Goal: Task Accomplishment & Management: Use online tool/utility

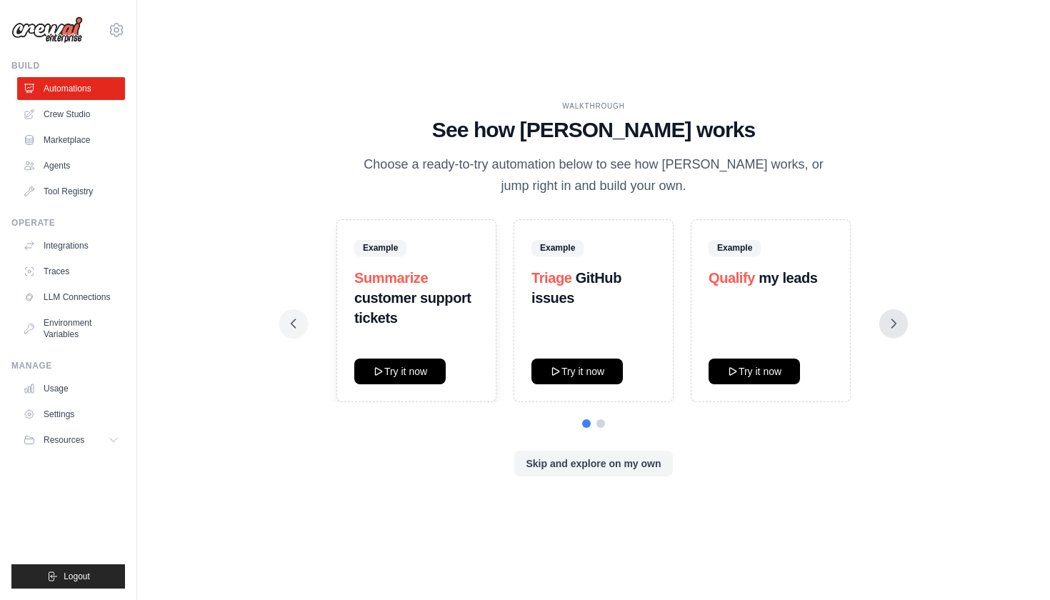
click at [892, 318] on icon at bounding box center [894, 323] width 14 height 14
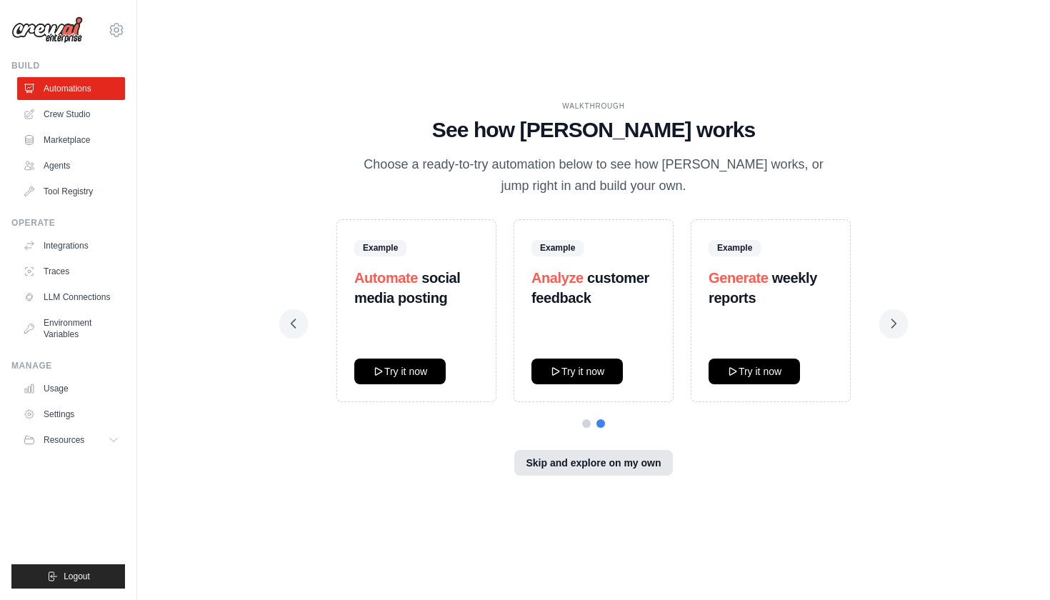
click at [602, 459] on button "Skip and explore on my own" at bounding box center [593, 463] width 158 height 26
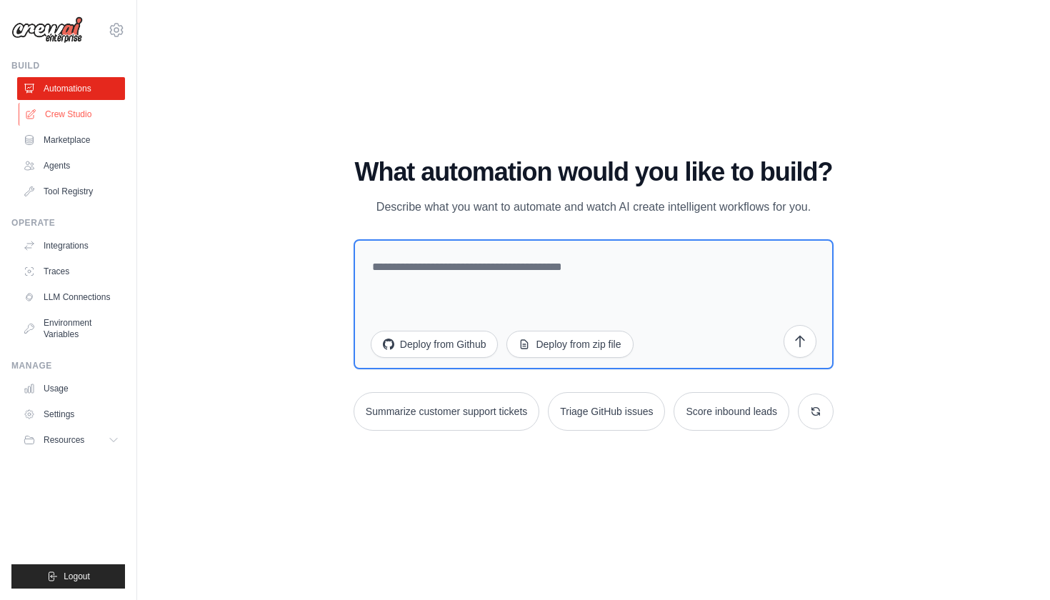
click at [76, 118] on link "Crew Studio" at bounding box center [73, 114] width 108 height 23
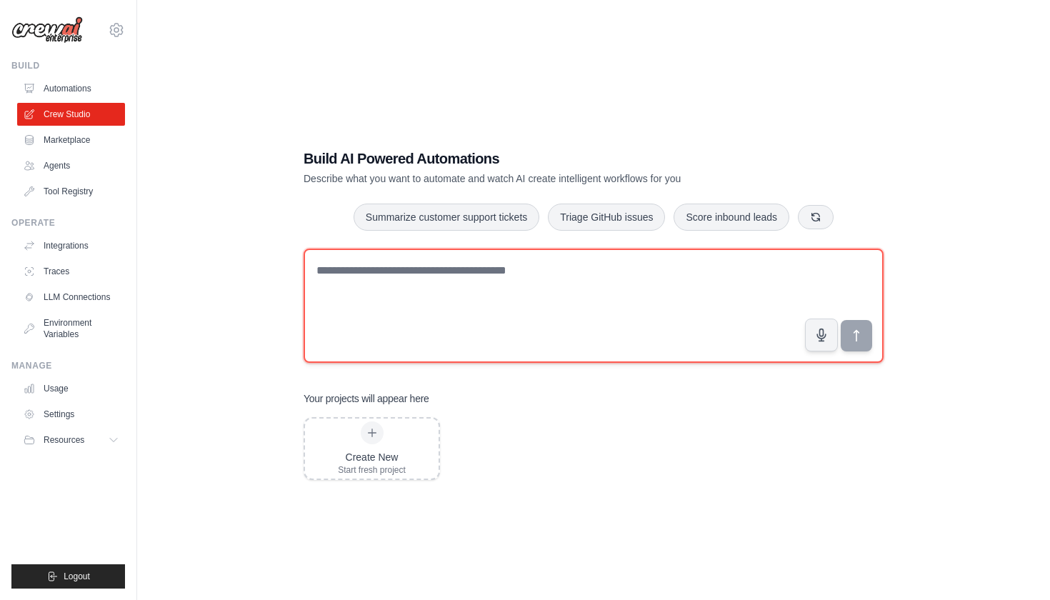
click at [398, 274] on textarea at bounding box center [594, 306] width 580 height 114
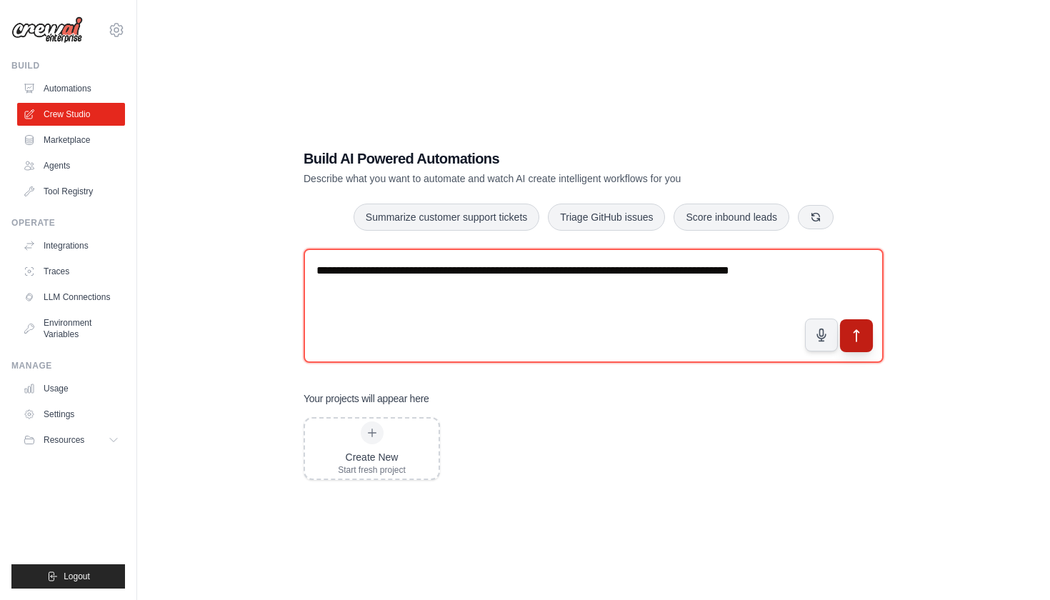
type textarea "**********"
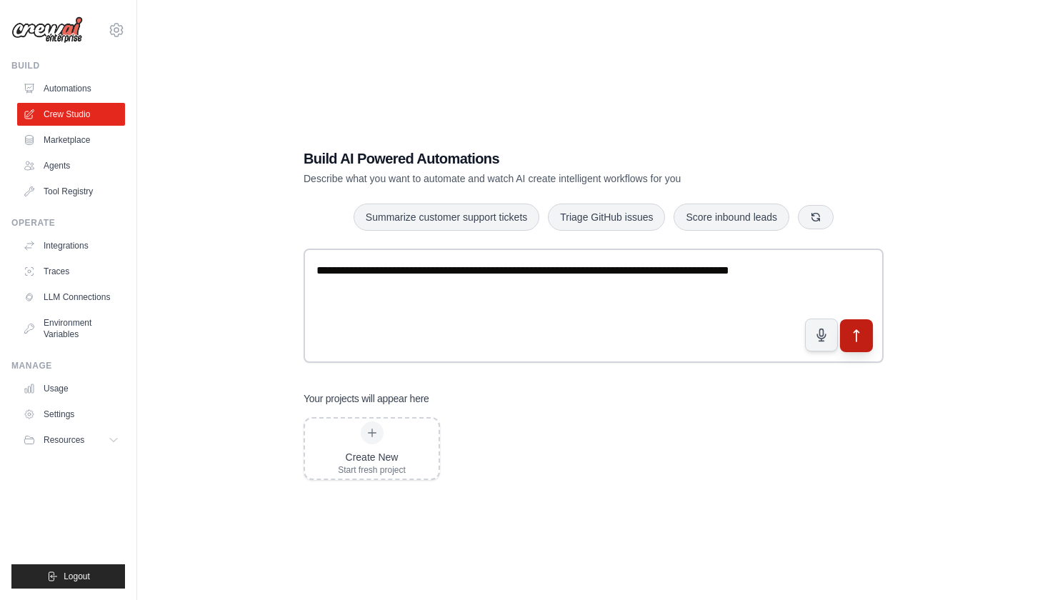
click at [859, 344] on button "submit" at bounding box center [856, 335] width 33 height 33
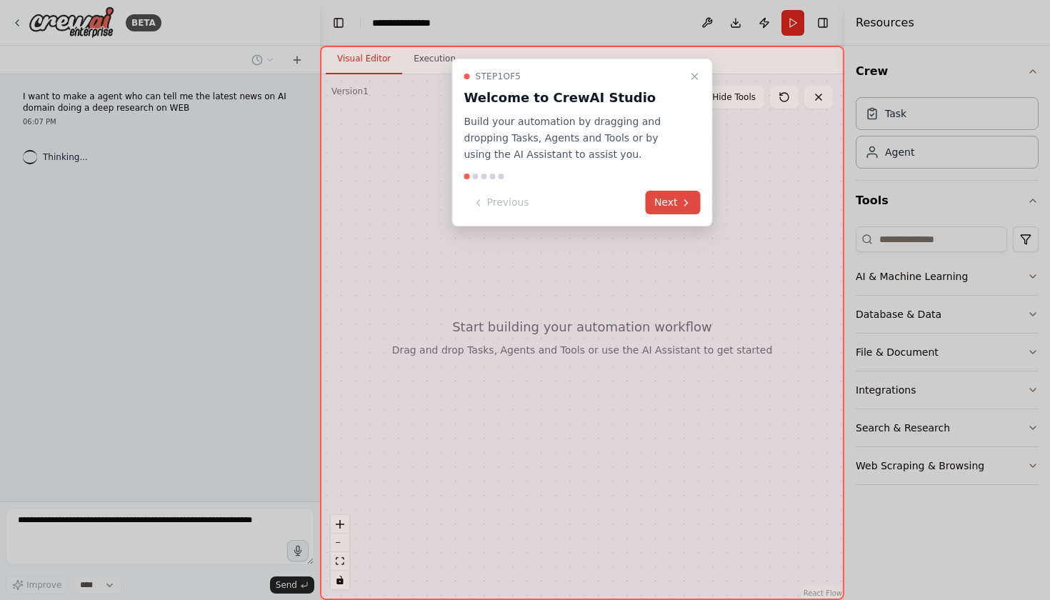
click at [662, 197] on button "Next" at bounding box center [673, 203] width 55 height 24
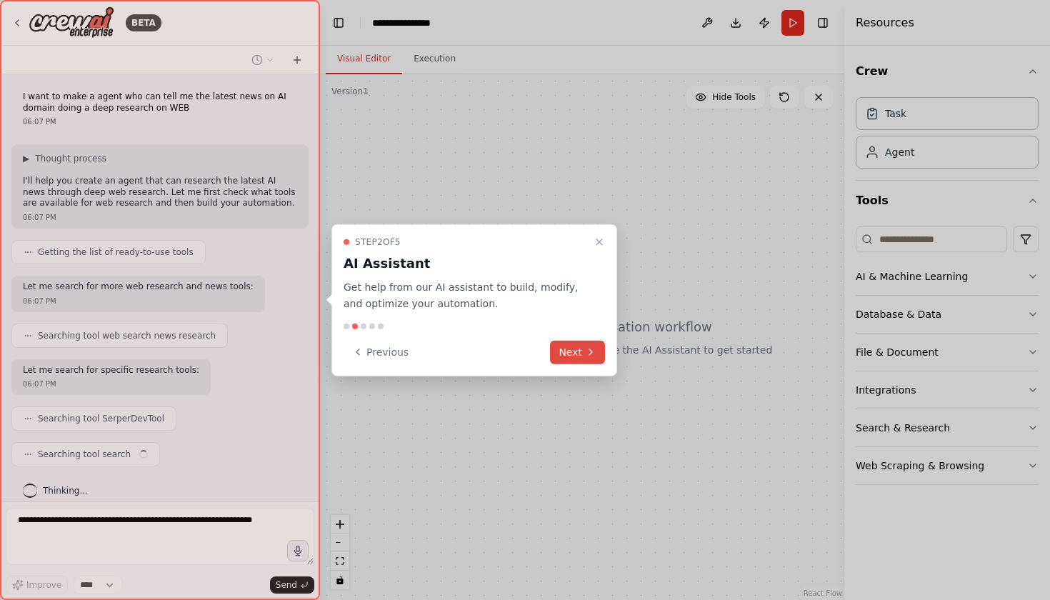
scroll to position [10, 0]
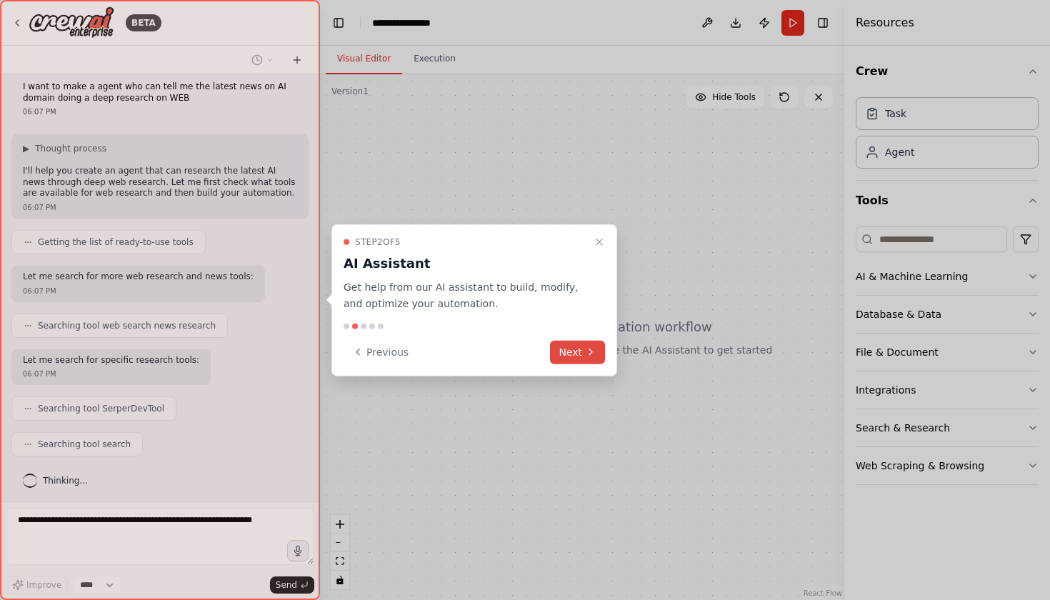
click at [590, 353] on icon at bounding box center [590, 351] width 11 height 11
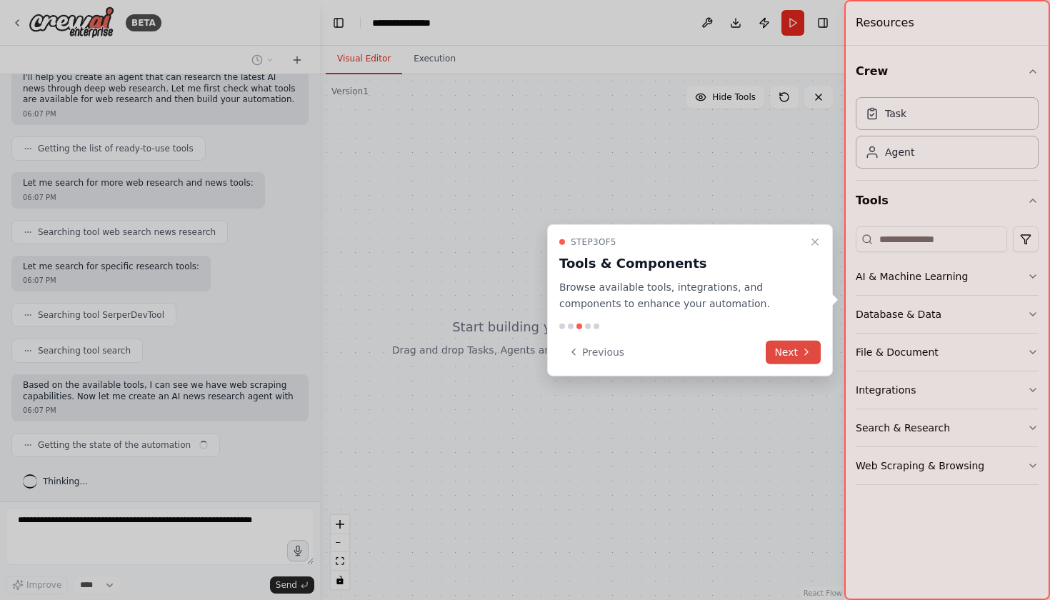
scroll to position [114, 0]
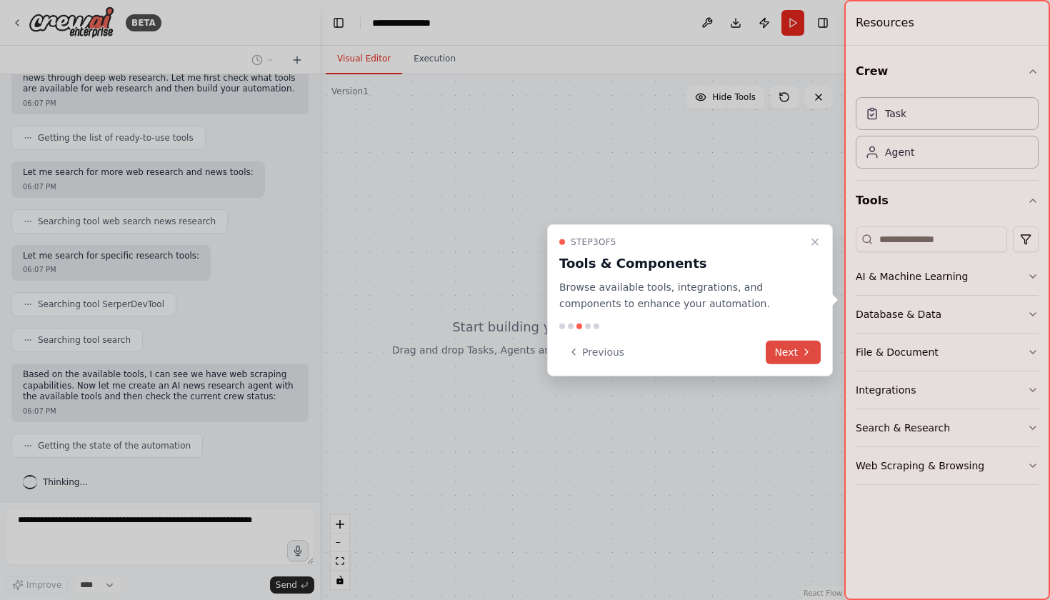
click at [788, 358] on button "Next" at bounding box center [793, 352] width 55 height 24
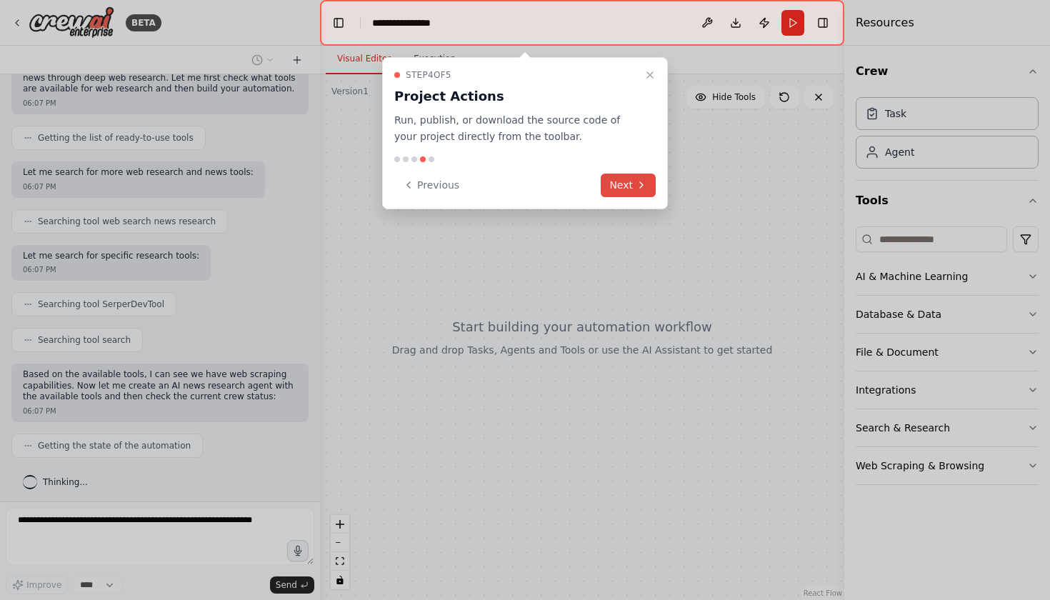
click at [614, 184] on button "Next" at bounding box center [628, 186] width 55 height 24
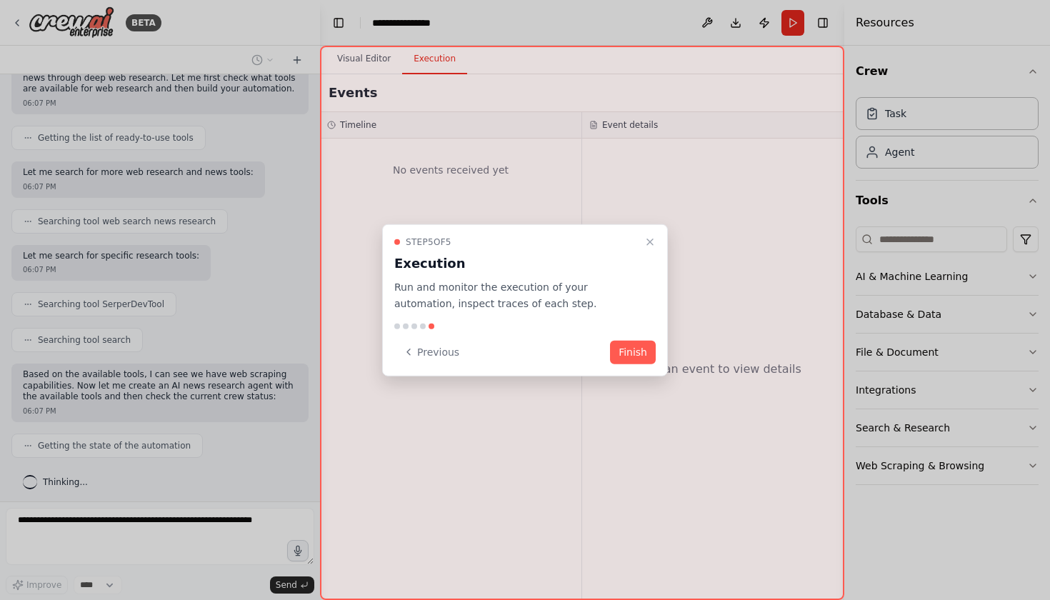
click at [634, 364] on div "Step 5 of 5 Execution Run and monitor the execution of your automation, inspect…" at bounding box center [525, 300] width 286 height 152
click at [633, 346] on button "Finish" at bounding box center [633, 352] width 46 height 24
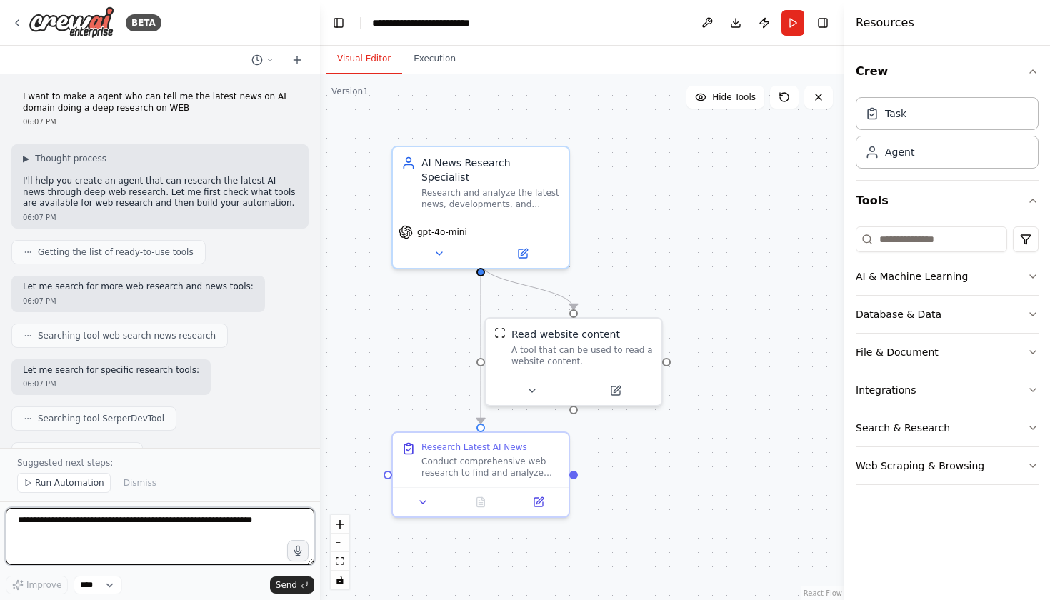
scroll to position [0, 0]
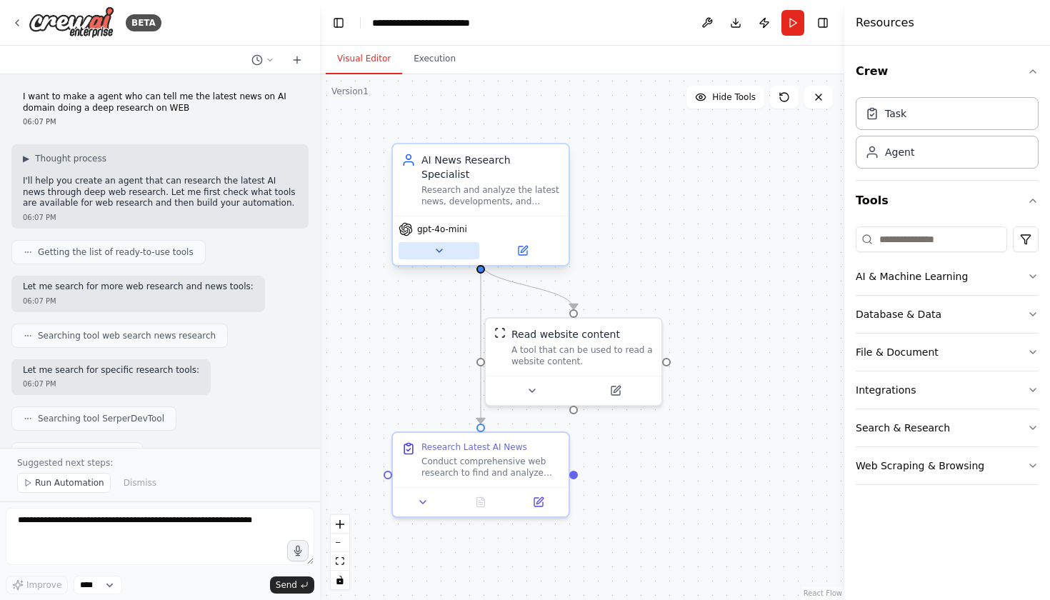
click at [439, 249] on icon at bounding box center [440, 250] width 6 height 3
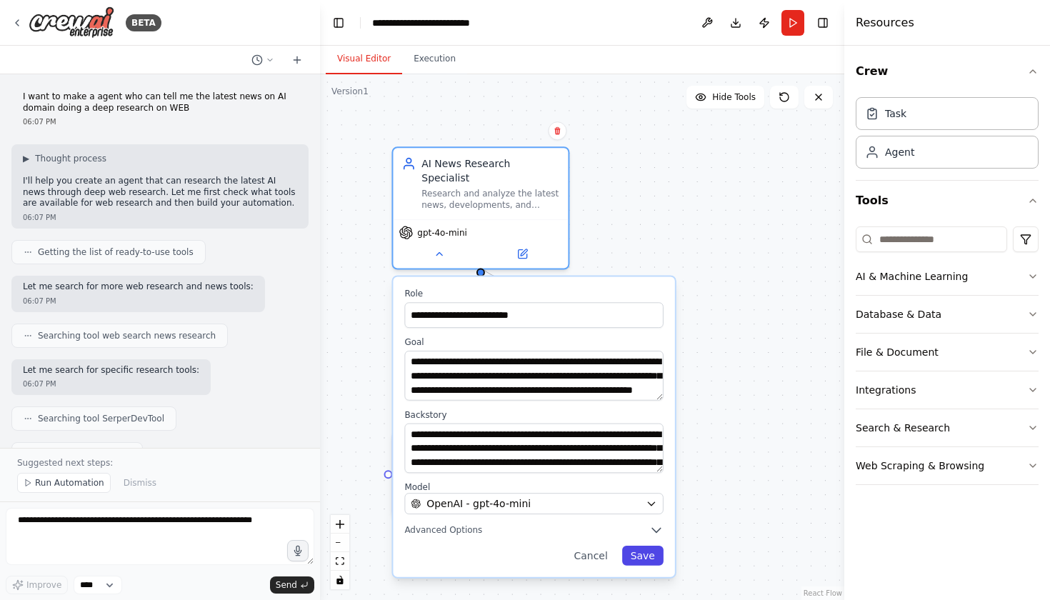
click at [647, 546] on button "Save" at bounding box center [642, 556] width 41 height 20
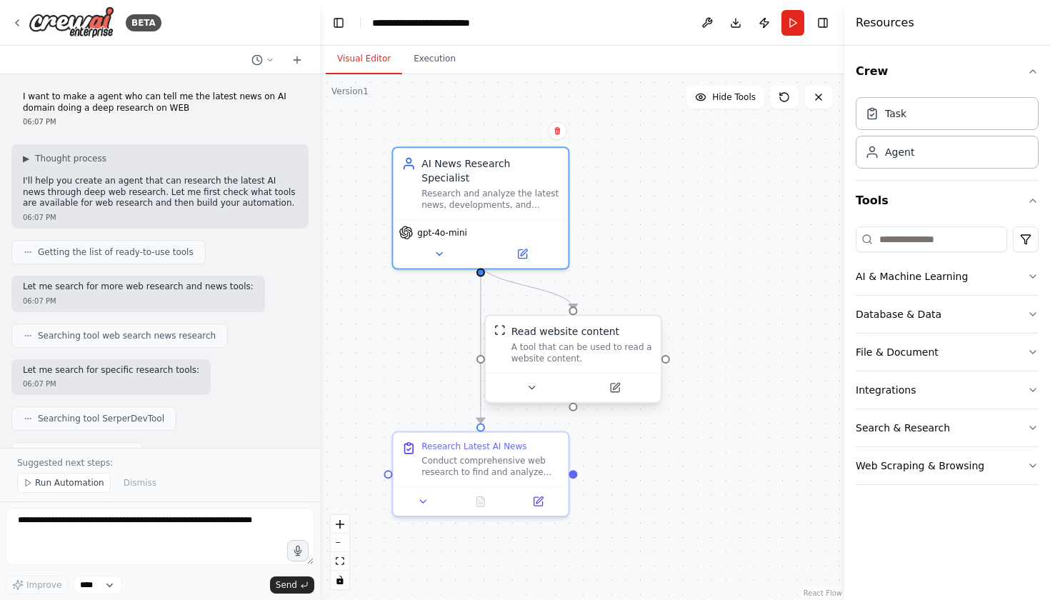
click at [542, 354] on div "A tool that can be used to read a website content." at bounding box center [582, 352] width 141 height 23
click at [532, 393] on icon at bounding box center [531, 387] width 11 height 11
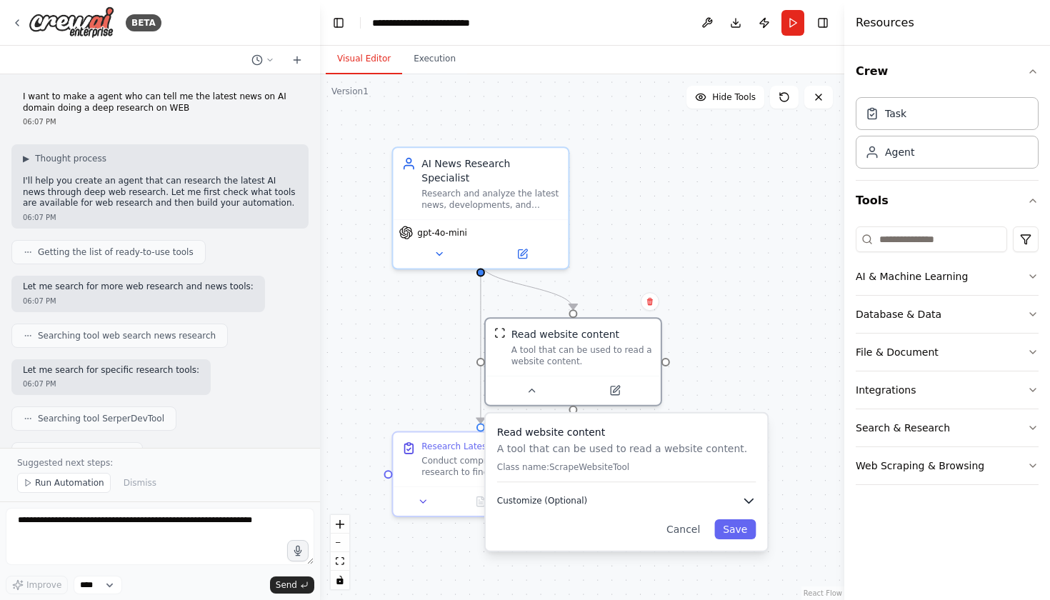
click at [547, 499] on span "Customize (Optional)" at bounding box center [542, 500] width 90 height 11
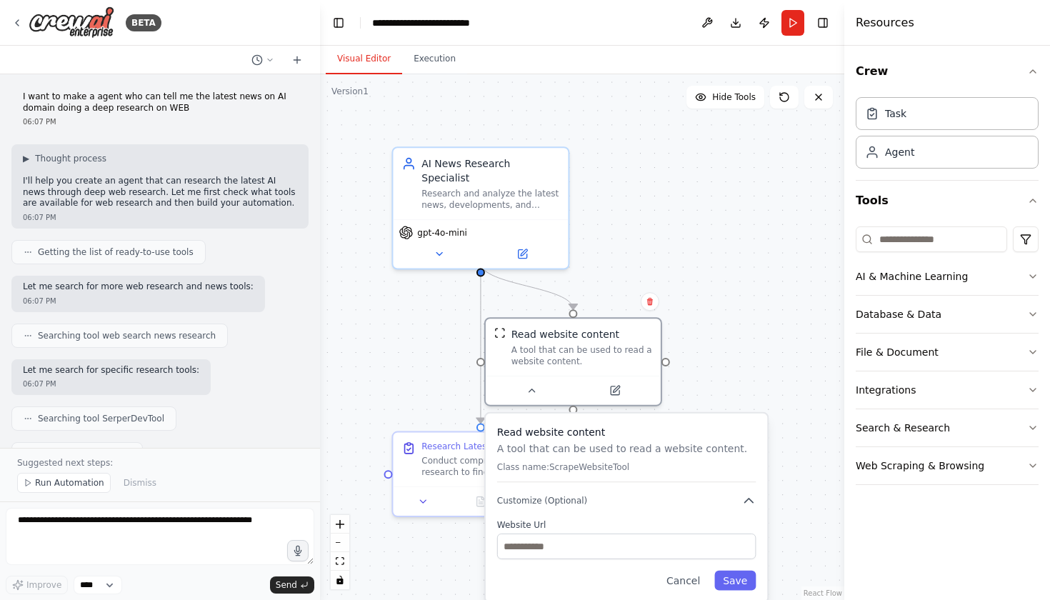
click at [765, 340] on div ".deletable-edge-delete-btn { width: 20px; height: 20px; border: 0px solid #ffff…" at bounding box center [582, 337] width 524 height 526
click at [484, 440] on div "Research Latest AI News" at bounding box center [474, 444] width 105 height 11
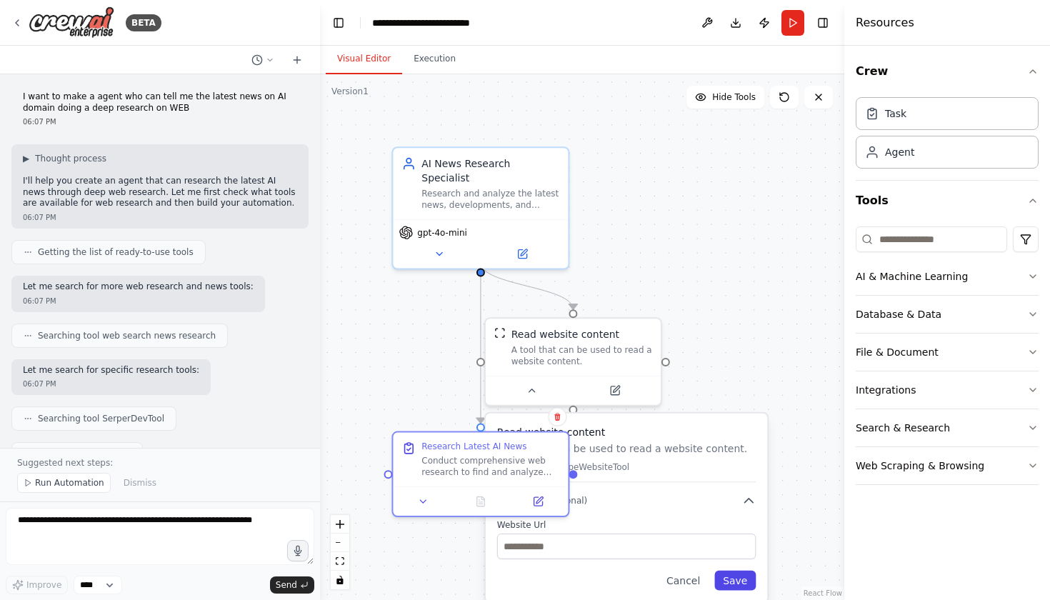
click at [727, 583] on button "Save" at bounding box center [734, 581] width 41 height 20
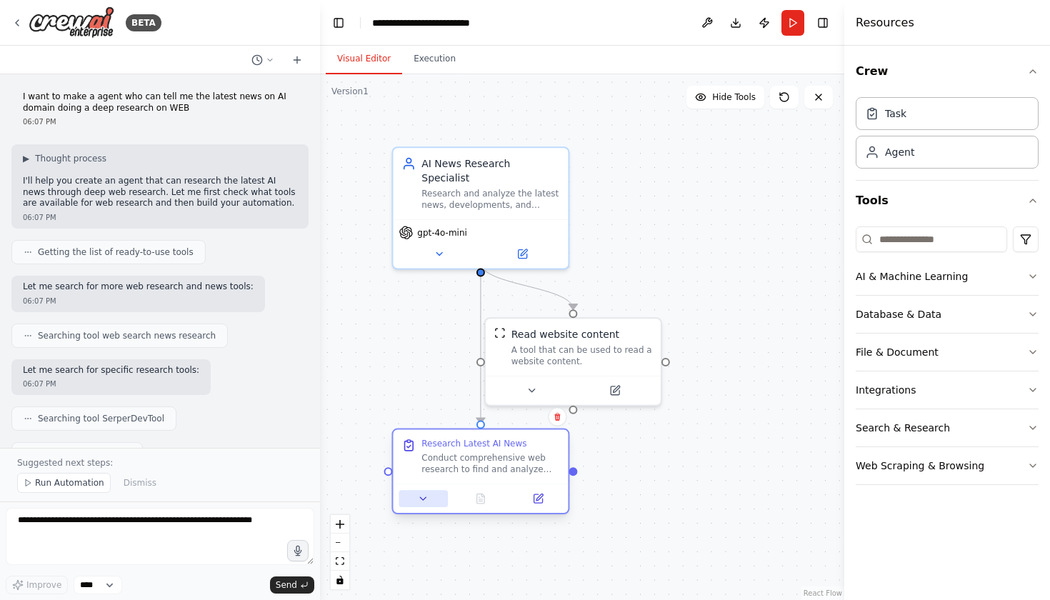
click at [427, 496] on icon at bounding box center [423, 498] width 11 height 11
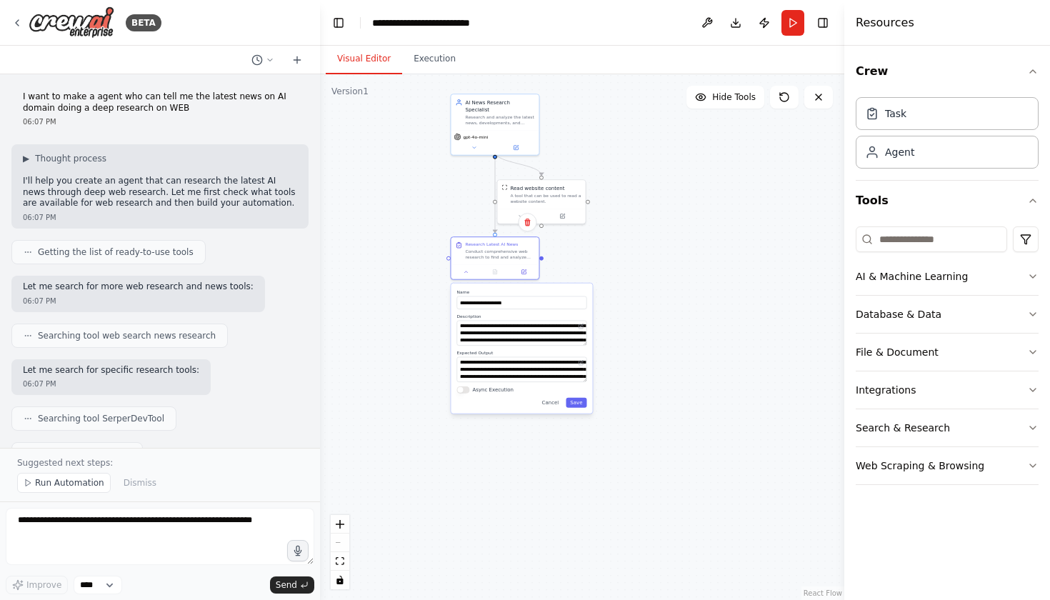
drag, startPoint x: 744, startPoint y: 367, endPoint x: 727, endPoint y: 164, distance: 203.7
click at [727, 164] on div ".deletable-edge-delete-btn { width: 20px; height: 20px; border: 0px solid #ffff…" at bounding box center [582, 337] width 524 height 526
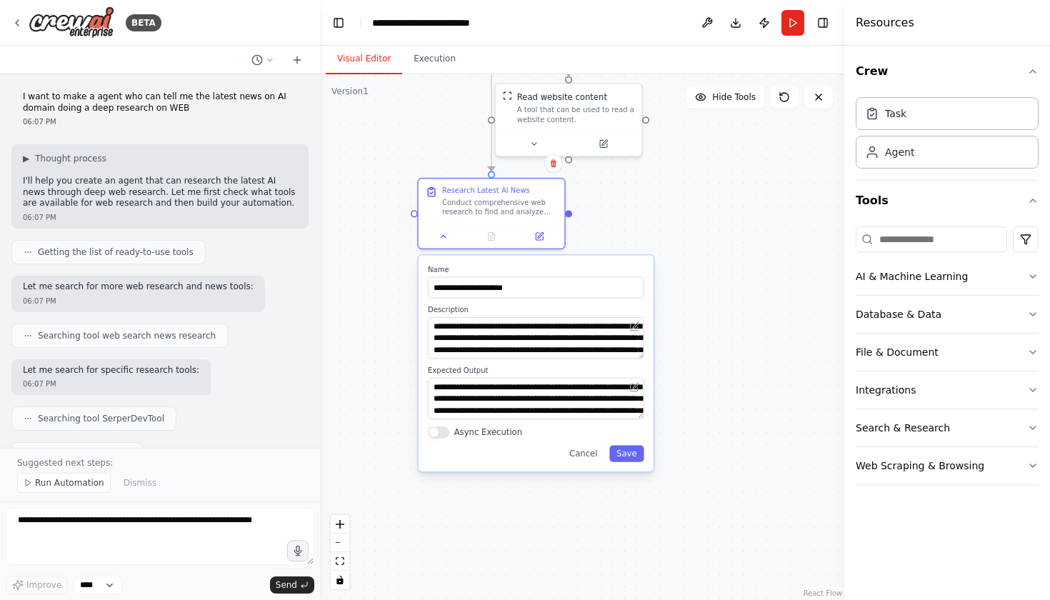
drag, startPoint x: 562, startPoint y: 266, endPoint x: 713, endPoint y: 159, distance: 186.0
click at [713, 159] on div ".deletable-edge-delete-btn { width: 20px; height: 20px; border: 0px solid #ffff…" at bounding box center [582, 337] width 524 height 526
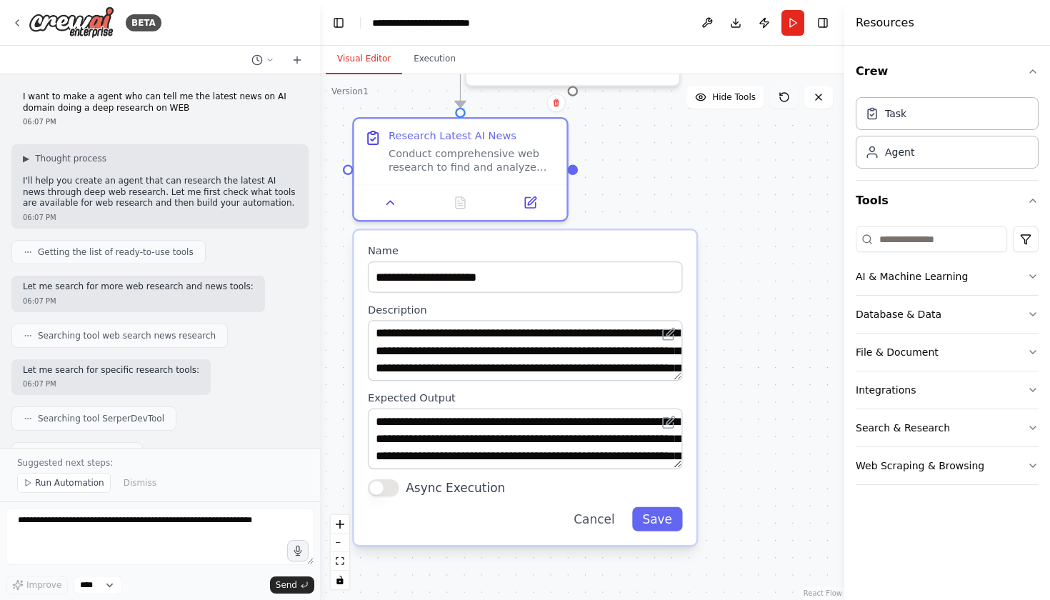
drag, startPoint x: 713, startPoint y: 159, endPoint x: 783, endPoint y: 89, distance: 98.5
click at [783, 89] on div "Version 1 Hide Tools .deletable-edge-delete-btn { width: 20px; height: 20px; bo…" at bounding box center [582, 337] width 524 height 526
click at [652, 521] on button "Save" at bounding box center [657, 519] width 51 height 24
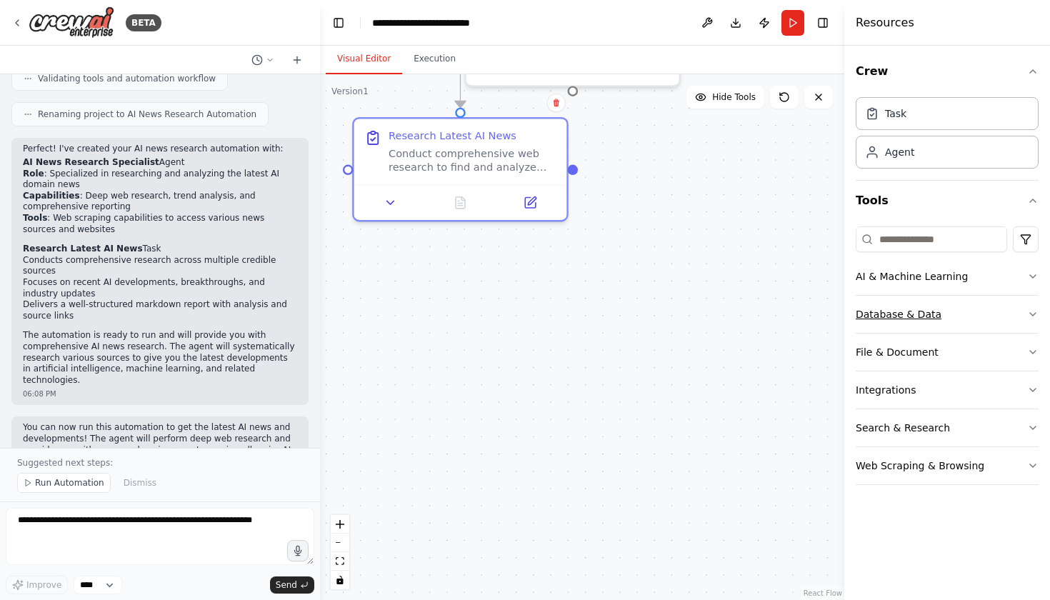
click at [926, 321] on button "Database & Data" at bounding box center [947, 314] width 183 height 37
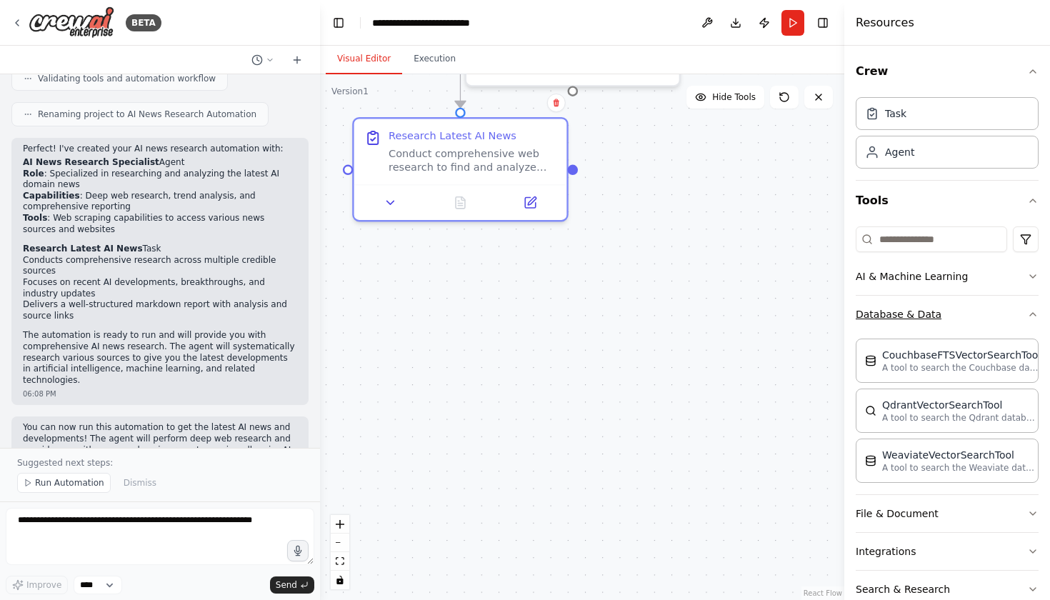
click at [926, 321] on button "Database & Data" at bounding box center [947, 314] width 183 height 37
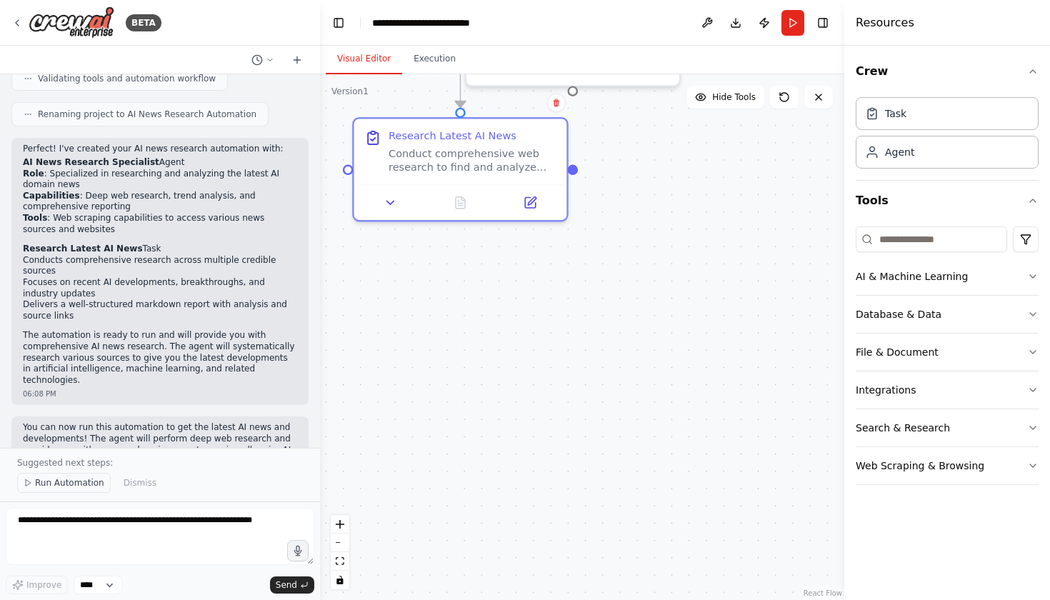
click at [86, 487] on span "Run Automation" at bounding box center [69, 482] width 69 height 11
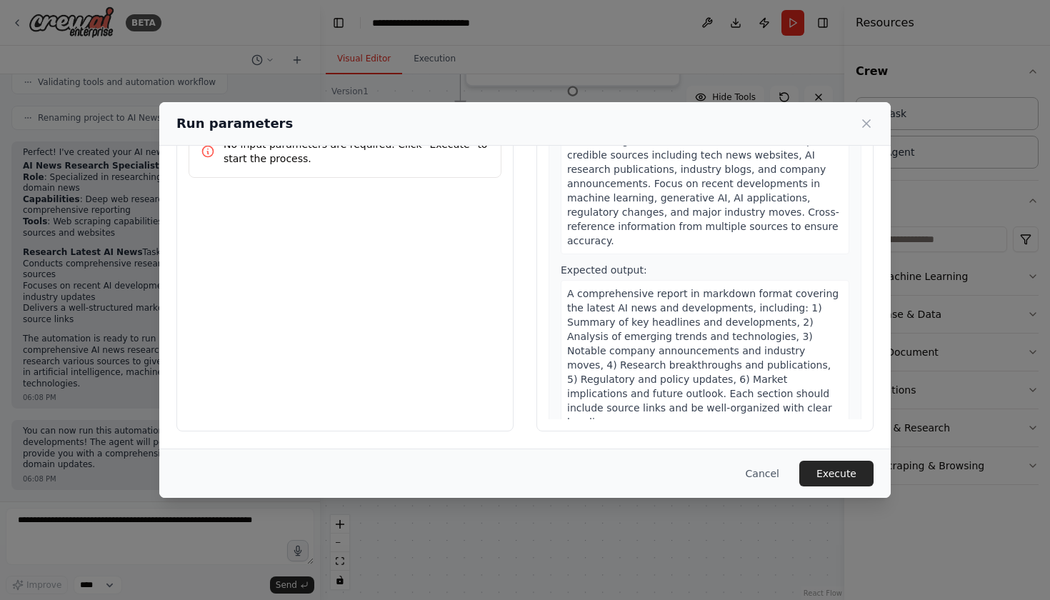
scroll to position [70, 0]
click at [842, 484] on button "Execute" at bounding box center [836, 474] width 74 height 26
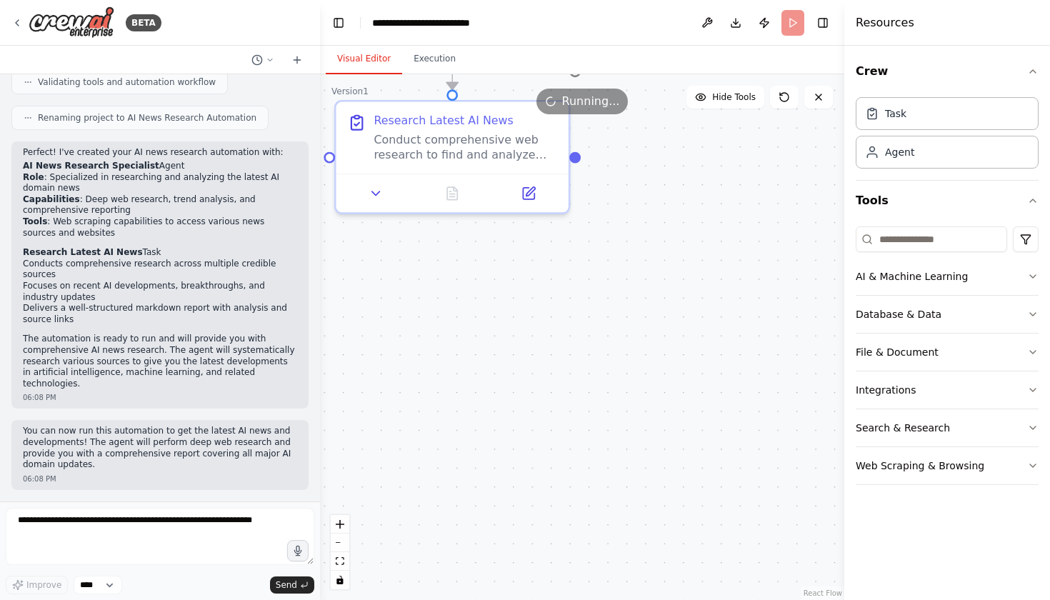
scroll to position [0, 0]
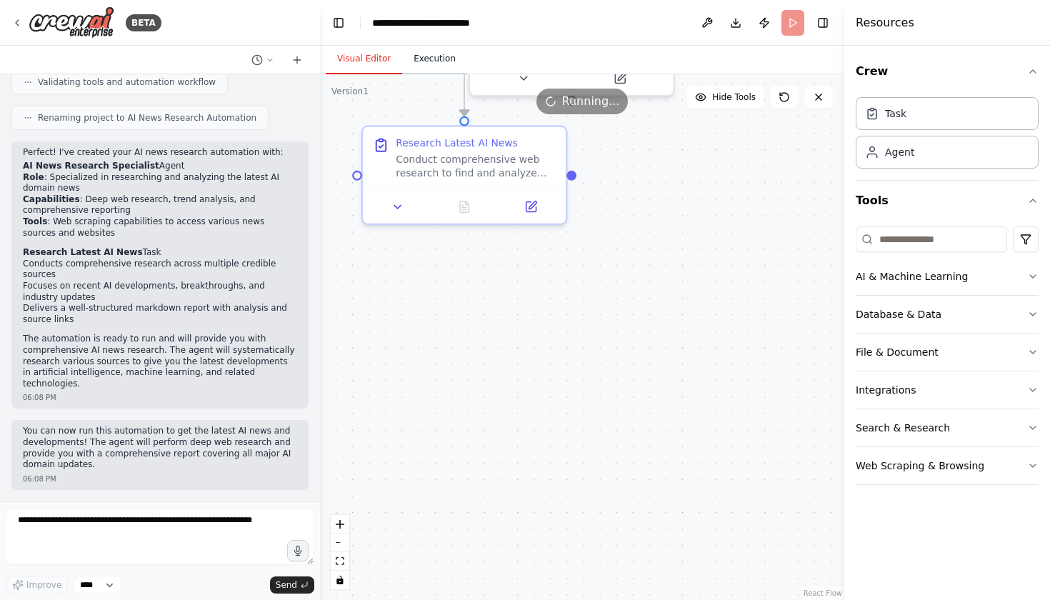
click at [434, 54] on button "Execution" at bounding box center [434, 59] width 65 height 30
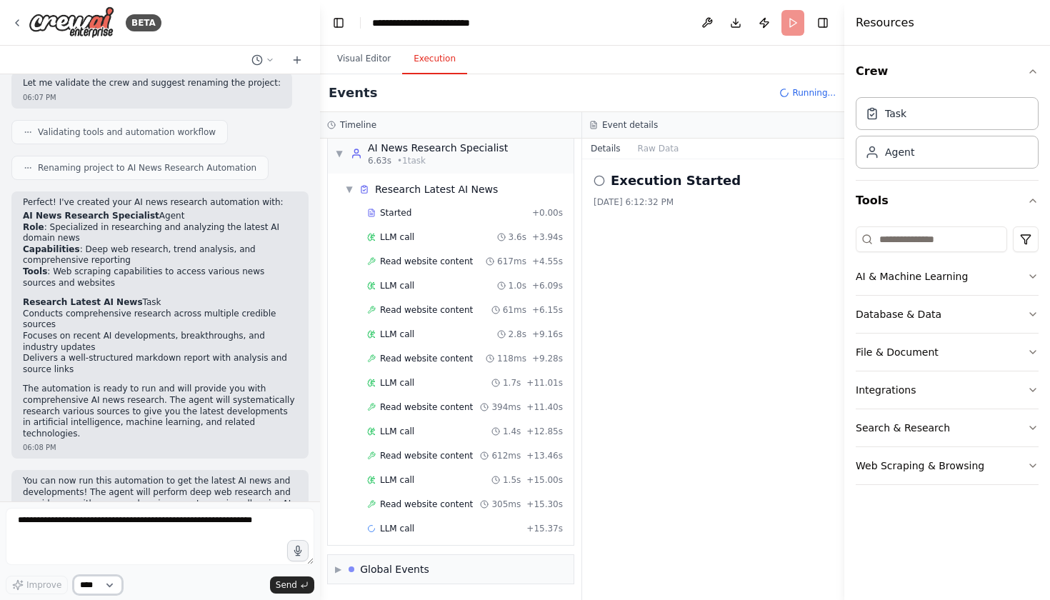
click at [104, 579] on select "****" at bounding box center [98, 585] width 49 height 19
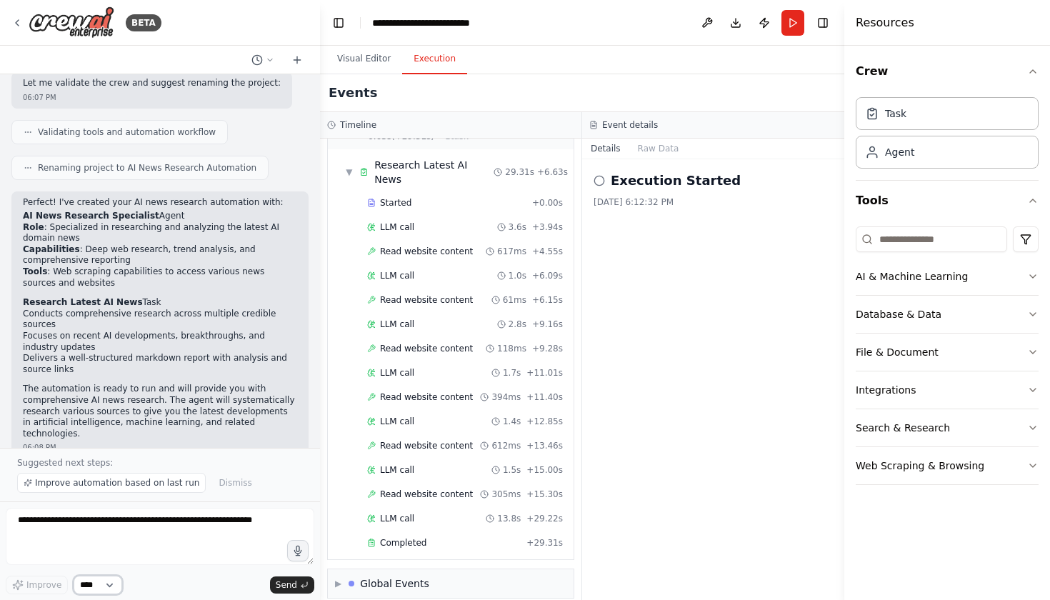
click at [111, 589] on select "****" at bounding box center [98, 585] width 49 height 19
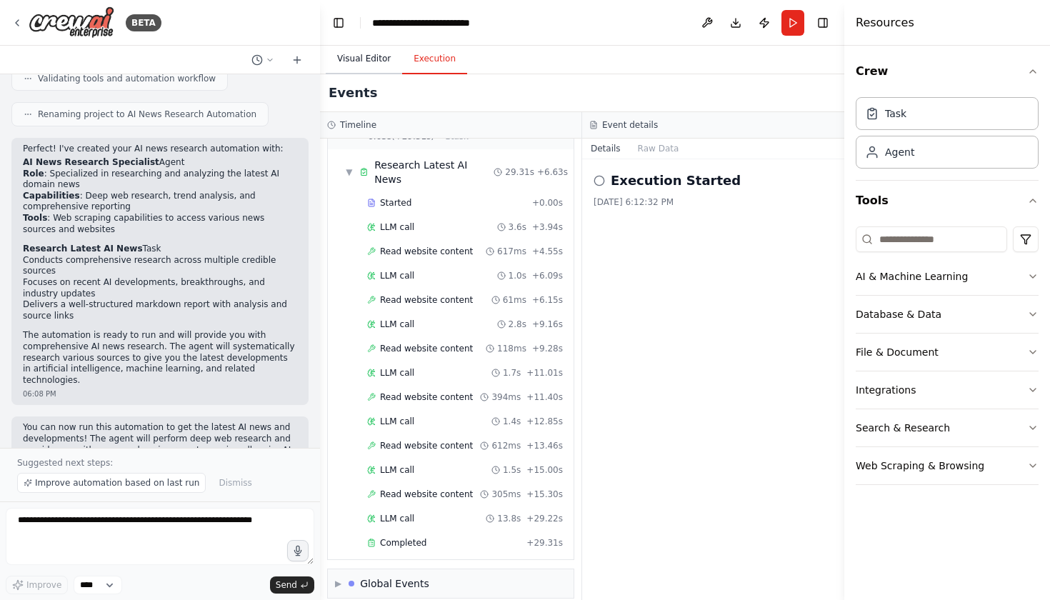
click at [372, 59] on button "Visual Editor" at bounding box center [364, 59] width 76 height 30
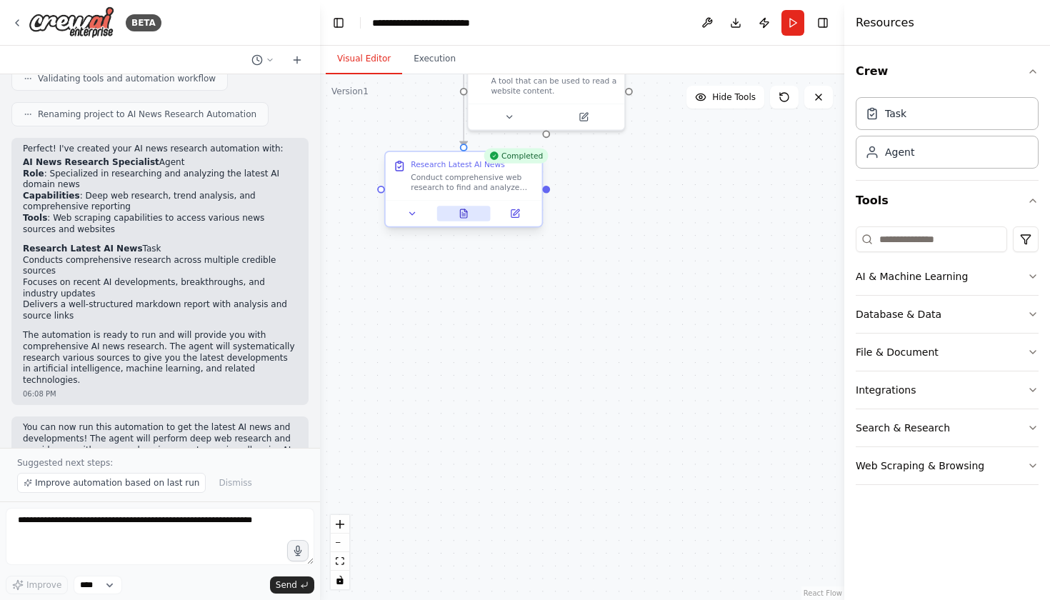
click at [461, 209] on icon at bounding box center [464, 214] width 10 height 10
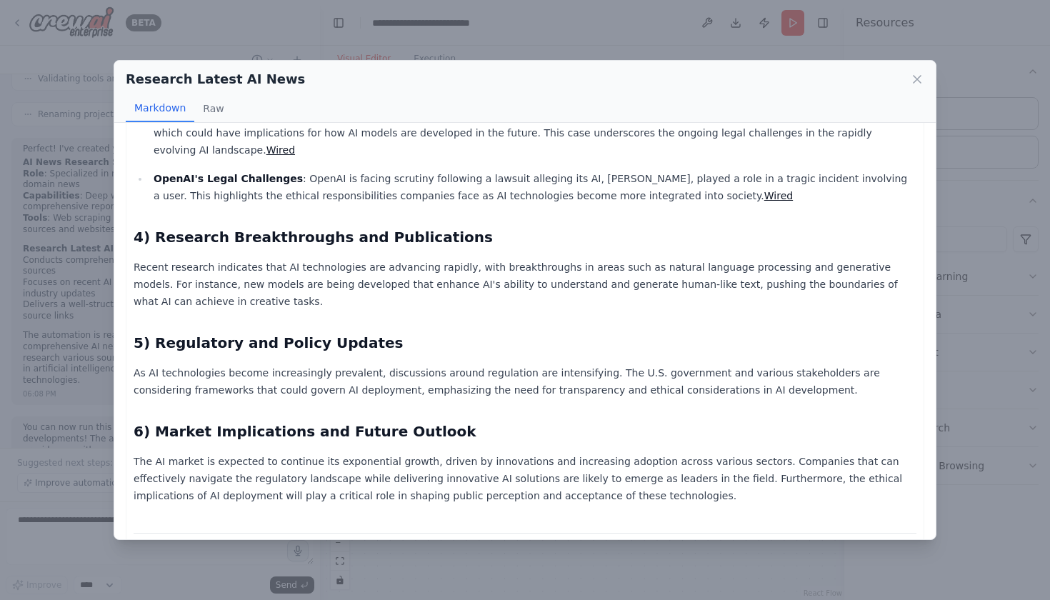
scroll to position [506, 0]
click at [914, 79] on icon at bounding box center [917, 79] width 14 height 14
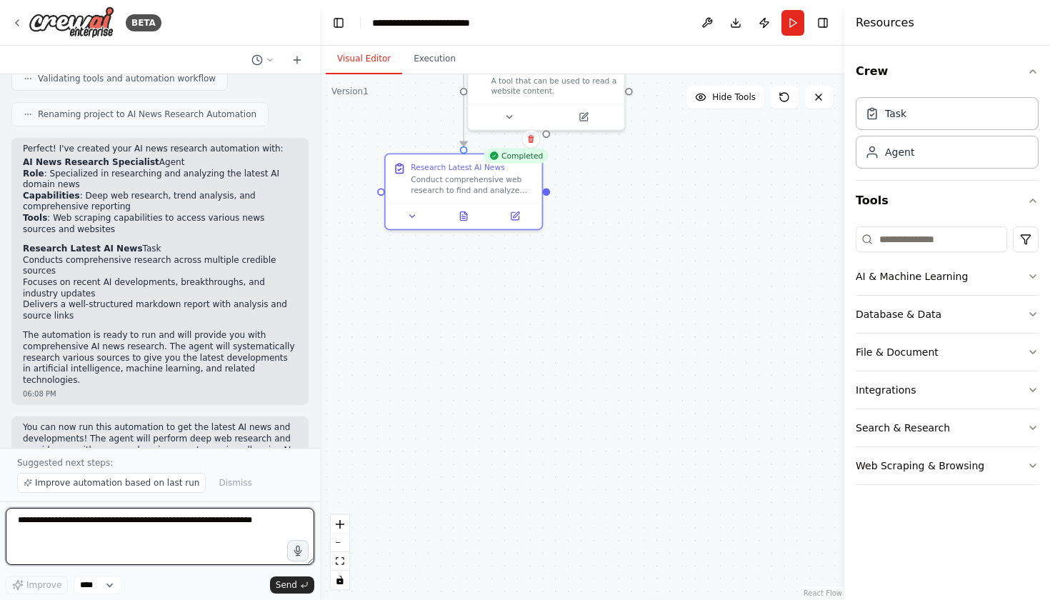
click at [108, 524] on textarea at bounding box center [160, 536] width 309 height 57
click at [92, 518] on textarea at bounding box center [160, 536] width 309 height 57
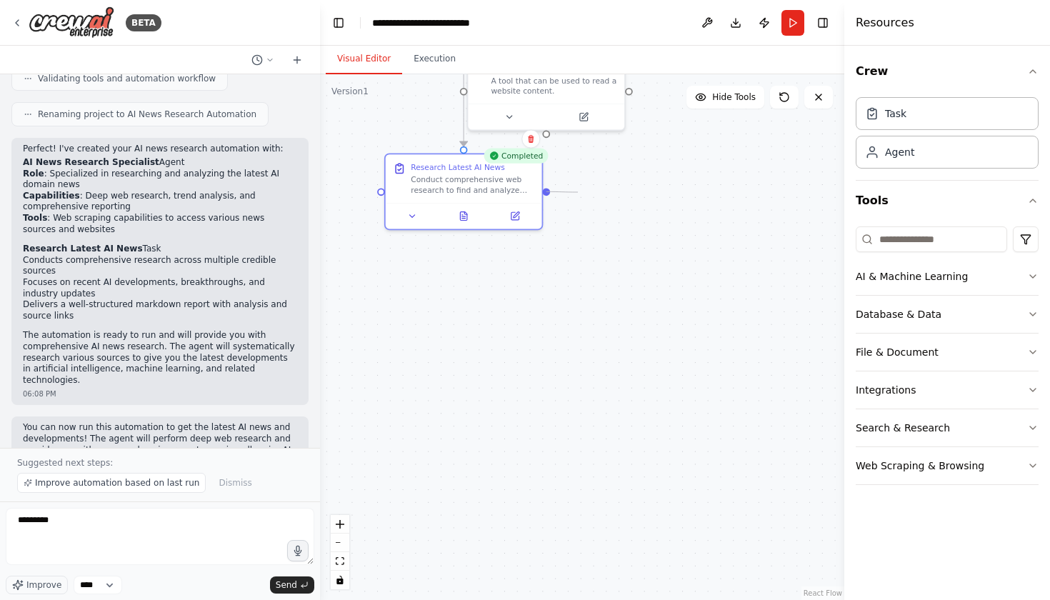
drag, startPoint x: 547, startPoint y: 192, endPoint x: 589, endPoint y: 192, distance: 41.4
click at [589, 192] on div ".deletable-edge-delete-btn { width: 20px; height: 20px; border: 0px solid #ffff…" at bounding box center [582, 337] width 524 height 526
drag, startPoint x: 549, startPoint y: 191, endPoint x: 606, endPoint y: 350, distance: 169.3
click at [606, 350] on div ".deletable-edge-delete-btn { width: 20px; height: 20px; border: 0px solid #ffff…" at bounding box center [582, 337] width 524 height 526
click at [63, 527] on textarea "********" at bounding box center [160, 536] width 309 height 57
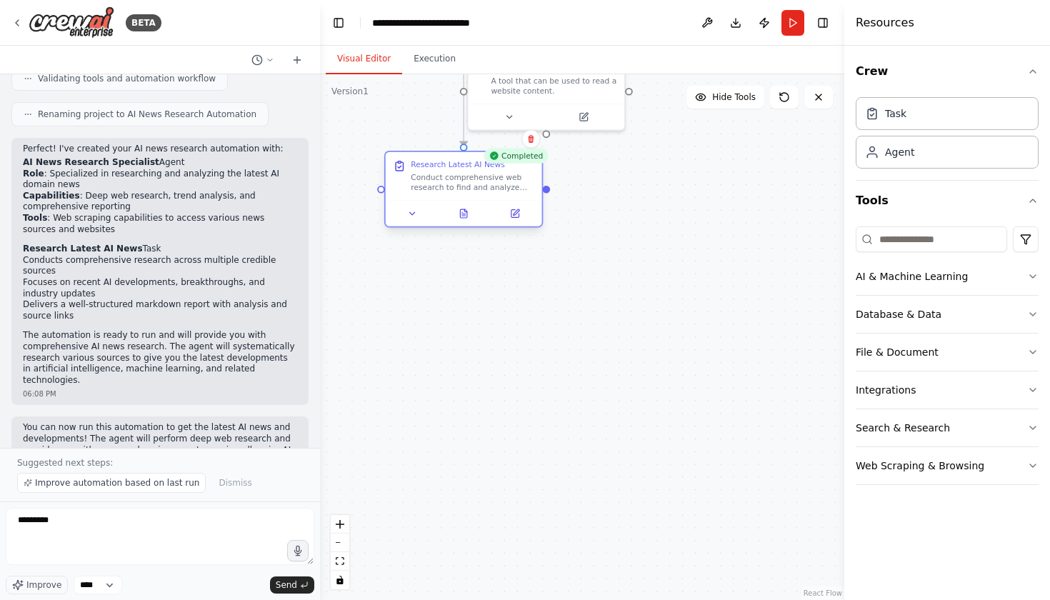
click at [467, 173] on div "Conduct comprehensive web research to find and analyze the latest news, develop…" at bounding box center [473, 182] width 124 height 20
click at [462, 215] on icon at bounding box center [463, 213] width 6 height 9
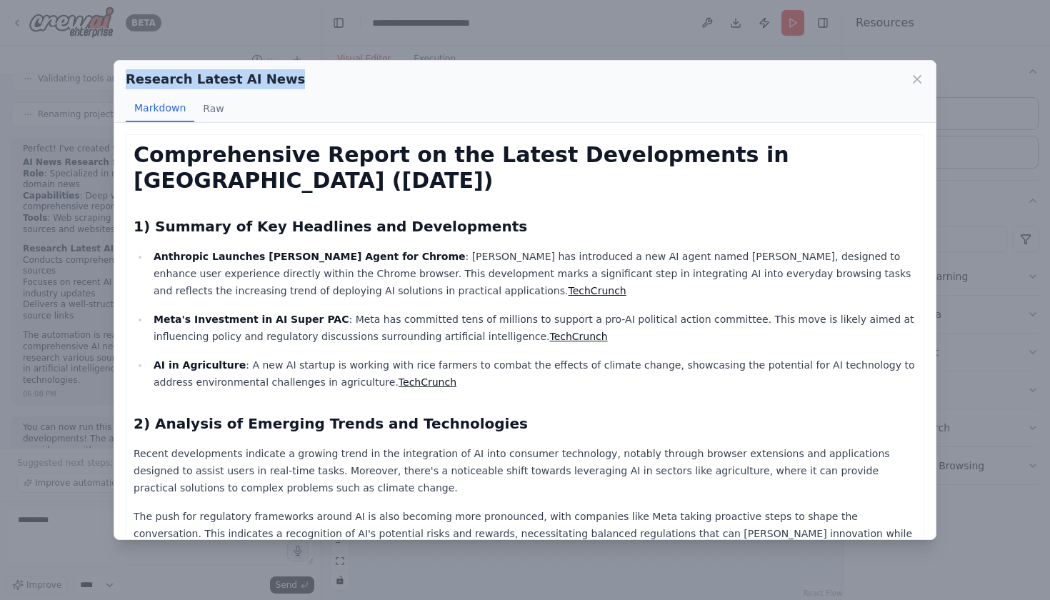
drag, startPoint x: 286, startPoint y: 76, endPoint x: 121, endPoint y: 82, distance: 164.4
click at [121, 83] on div "Research Latest AI News Markdown Raw" at bounding box center [525, 92] width 822 height 62
copy h2 "Research Latest AI News"
click at [913, 77] on icon at bounding box center [917, 79] width 14 height 14
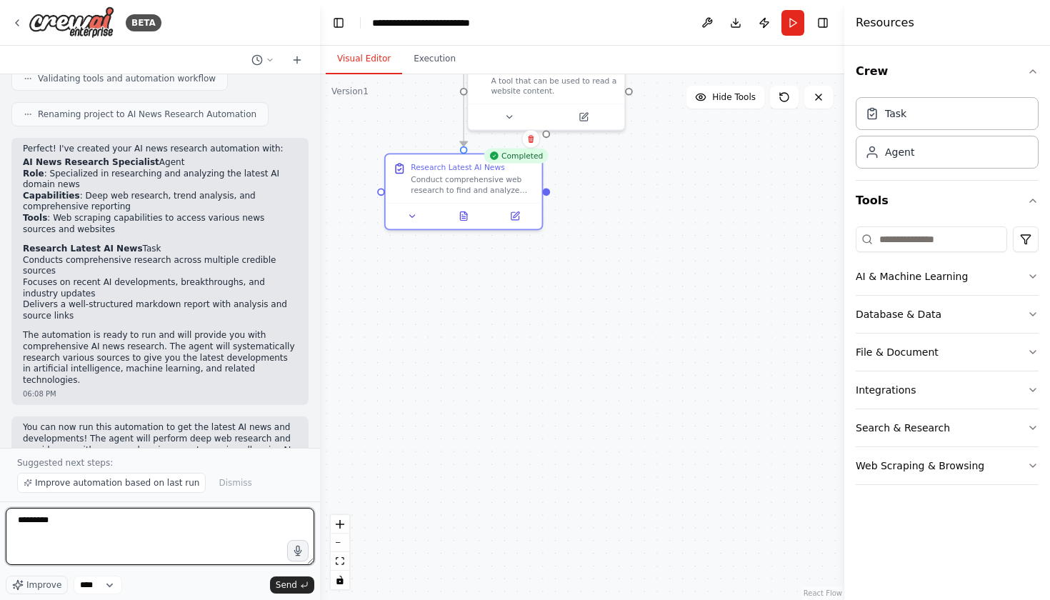
click at [73, 525] on textarea "********" at bounding box center [160, 536] width 309 height 57
paste textarea "**********"
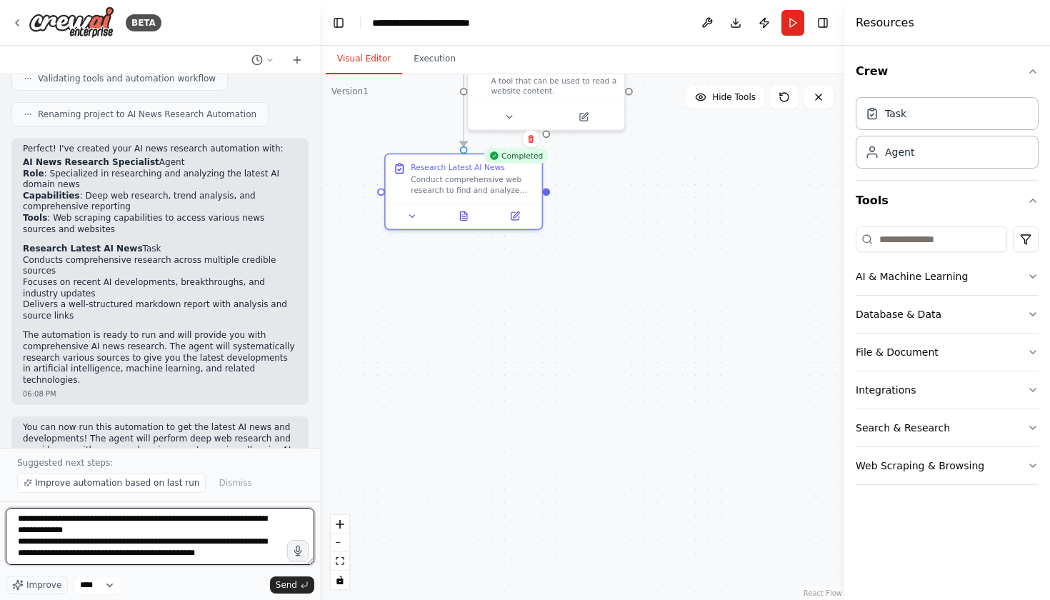
scroll to position [86, 0]
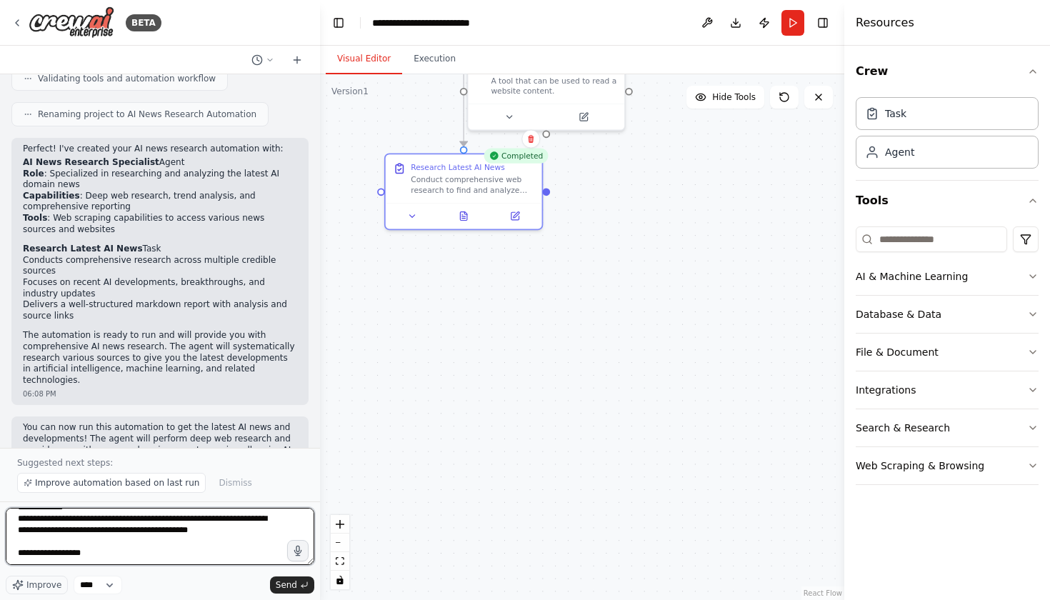
paste textarea "**********"
type textarea "**********"
click at [285, 584] on span "Send" at bounding box center [286, 584] width 21 height 11
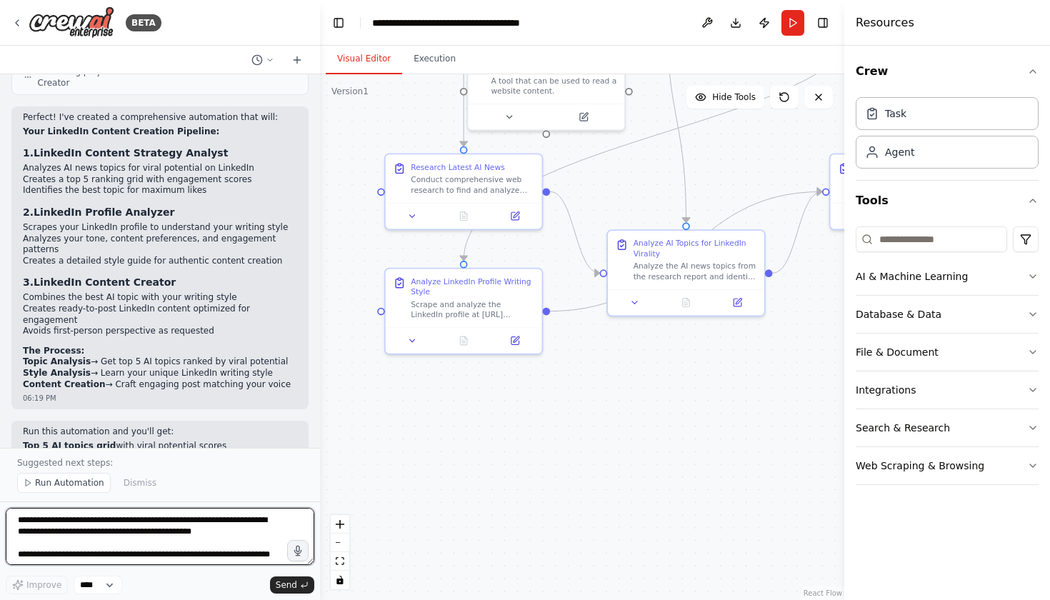
scroll to position [1787, 0]
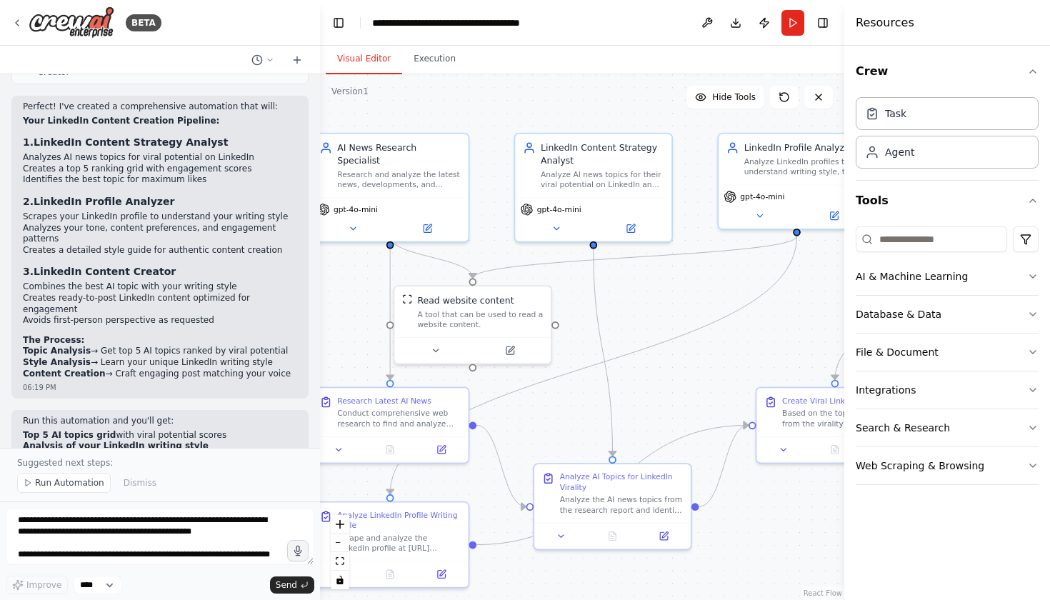
drag, startPoint x: 364, startPoint y: 329, endPoint x: 290, endPoint y: 562, distance: 244.9
click at [290, 562] on div "BETA I want to make a agent who can tell me the latest news on AI domain doing …" at bounding box center [525, 300] width 1050 height 600
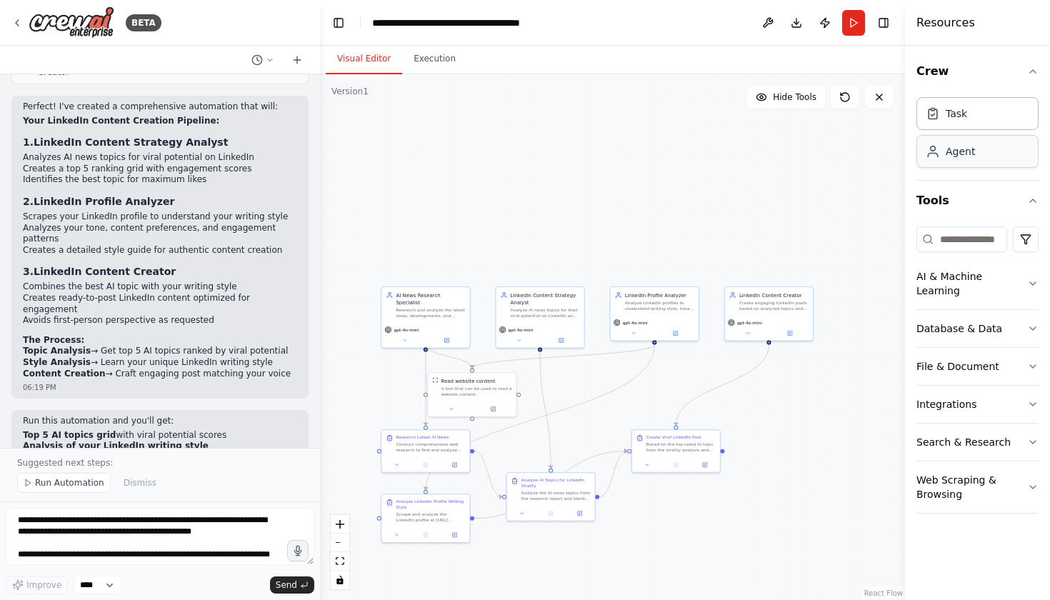
drag, startPoint x: 847, startPoint y: 161, endPoint x: 975, endPoint y: 168, distance: 128.8
click at [975, 168] on div "Resources Crew Task Agent Tools AI & Machine Learning Database & Data File & Do…" at bounding box center [977, 300] width 145 height 600
click at [757, 306] on div "Create engaging LinkedIn posts based on analyzed topics and writing style guide…" at bounding box center [773, 304] width 69 height 11
click at [978, 159] on div "Agent" at bounding box center [978, 151] width 122 height 33
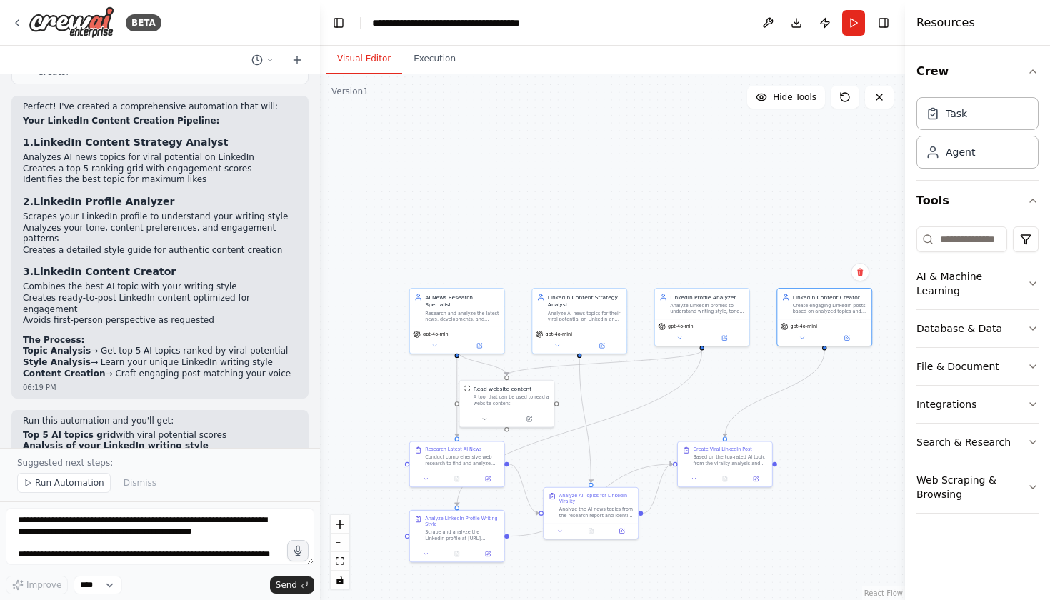
drag, startPoint x: 331, startPoint y: 375, endPoint x: 363, endPoint y: 379, distance: 32.3
click at [363, 379] on div ".deletable-edge-delete-btn { width: 20px; height: 20px; border: 0px solid #ffff…" at bounding box center [612, 337] width 585 height 526
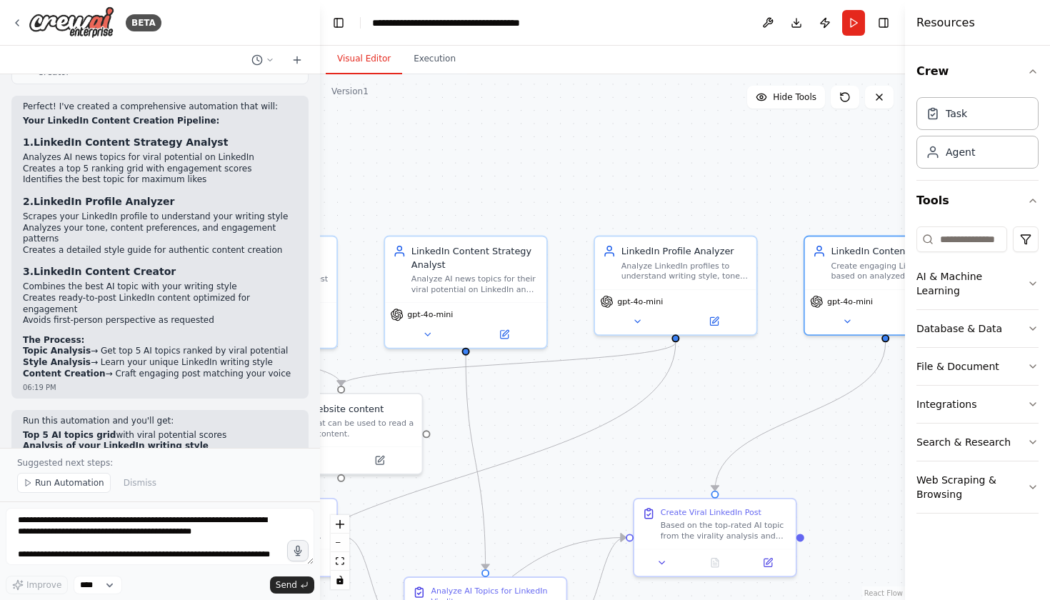
drag, startPoint x: 387, startPoint y: 431, endPoint x: 117, endPoint y: 442, distance: 270.3
click at [117, 442] on div "BETA I want to make a agent who can tell me the latest news on AI domain doing …" at bounding box center [525, 300] width 1050 height 600
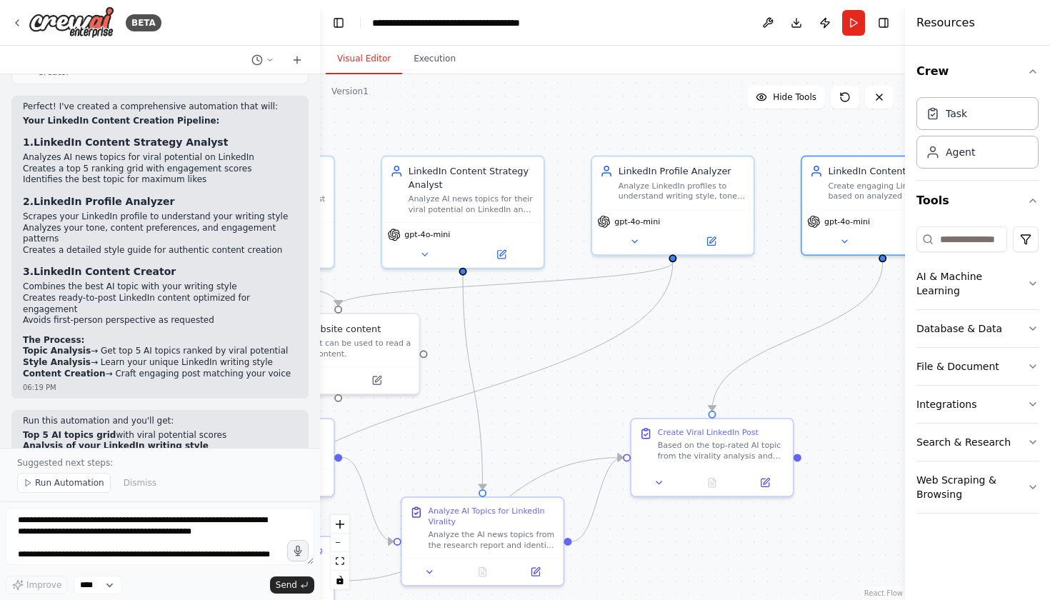
drag, startPoint x: 642, startPoint y: 346, endPoint x: 639, endPoint y: 266, distance: 80.1
click at [639, 266] on div ".deletable-edge-delete-btn { width: 20px; height: 20px; border: 0px solid #ffff…" at bounding box center [612, 337] width 585 height 526
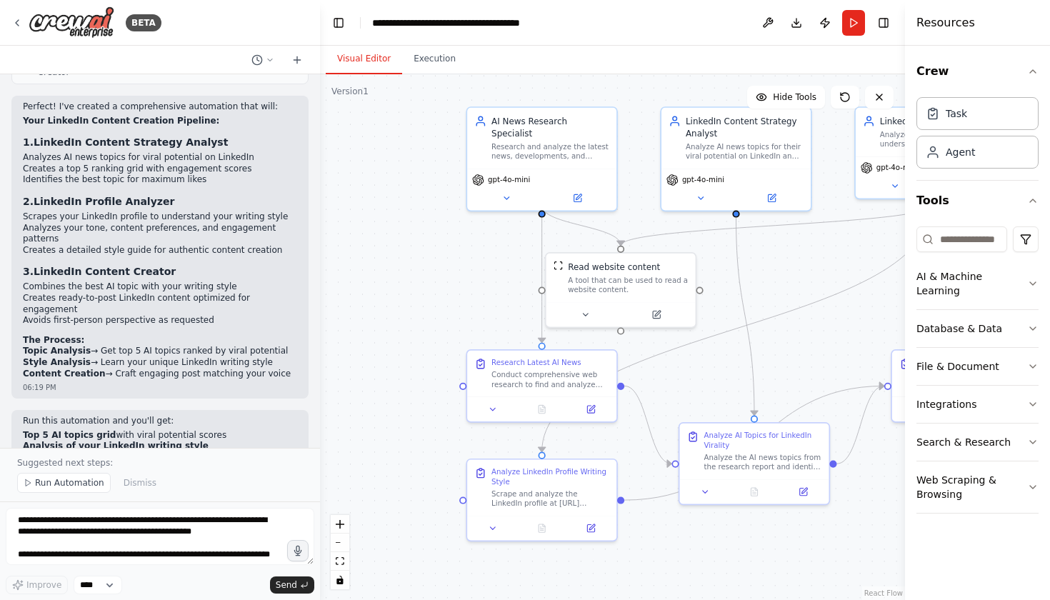
drag, startPoint x: 452, startPoint y: 359, endPoint x: 712, endPoint y: 302, distance: 266.3
click at [712, 302] on div ".deletable-edge-delete-btn { width: 20px; height: 20px; border: 0px solid #ffff…" at bounding box center [612, 337] width 585 height 526
click at [854, 21] on button "Run" at bounding box center [853, 23] width 23 height 26
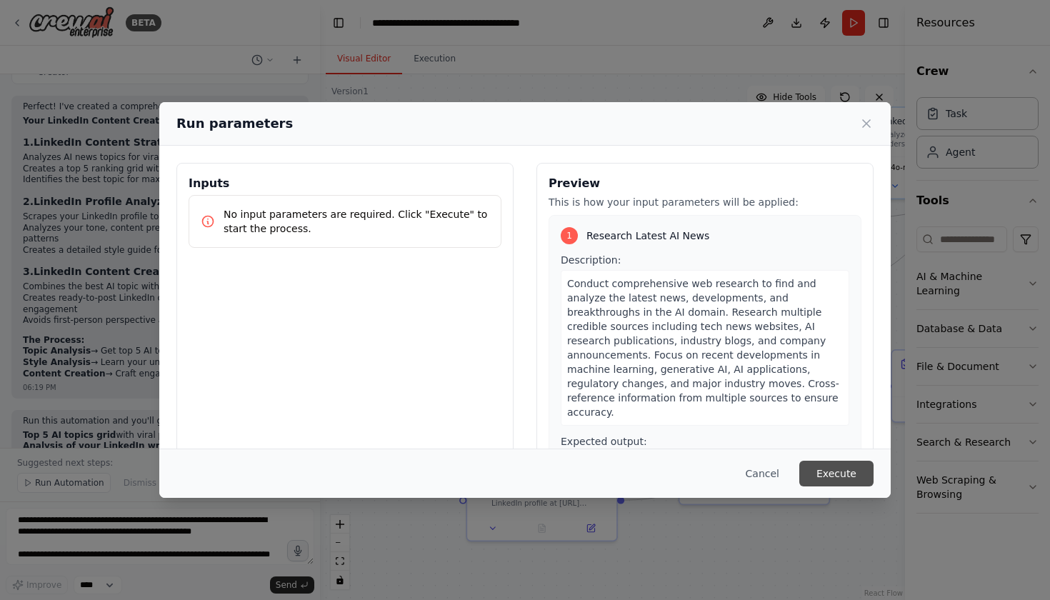
click at [840, 466] on button "Execute" at bounding box center [836, 474] width 74 height 26
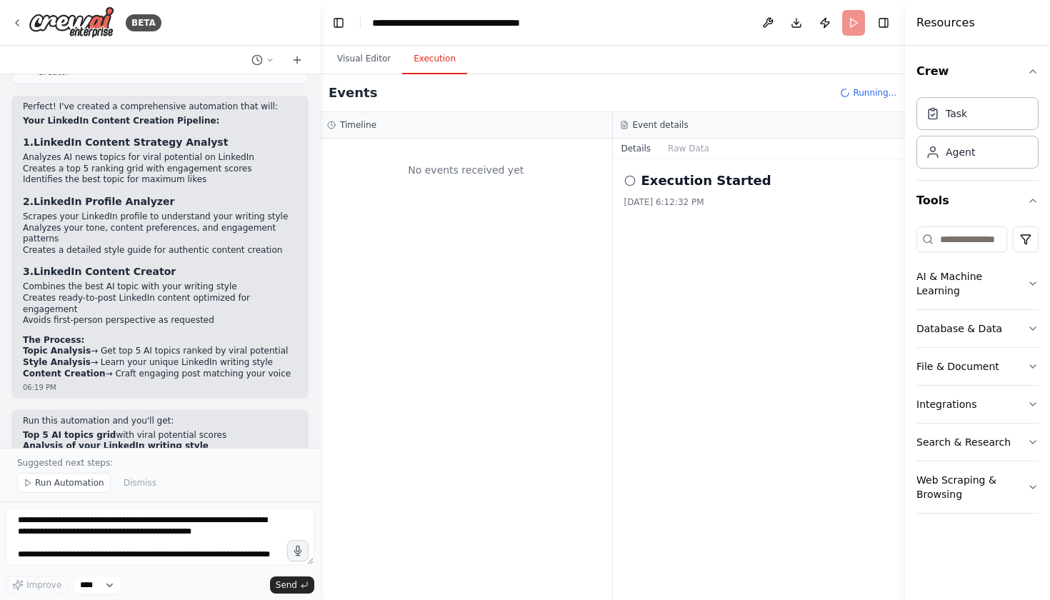
click at [422, 53] on button "Execution" at bounding box center [434, 59] width 65 height 30
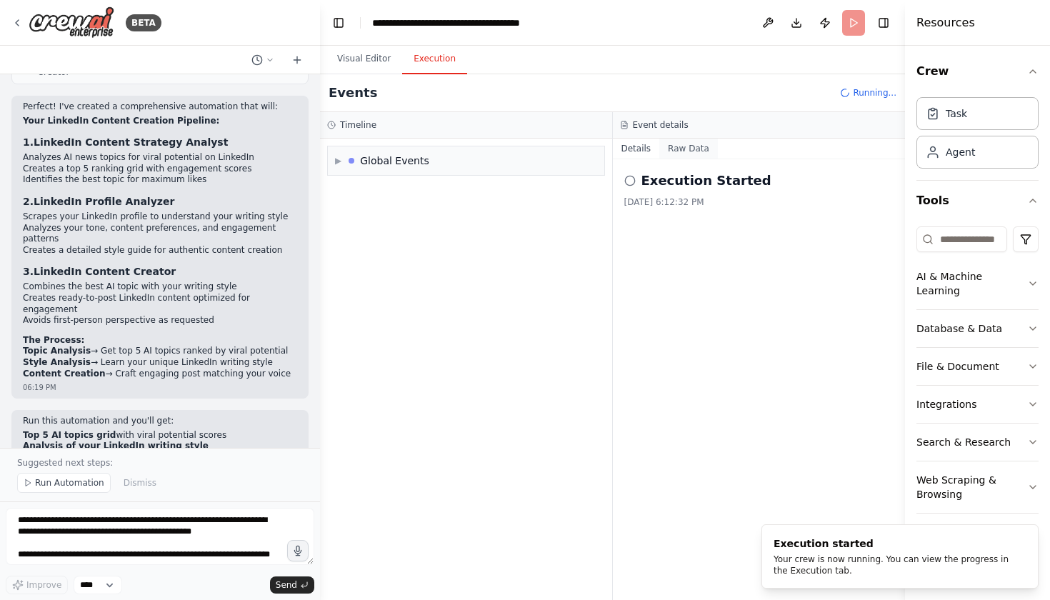
click at [689, 147] on button "Raw Data" at bounding box center [688, 149] width 59 height 20
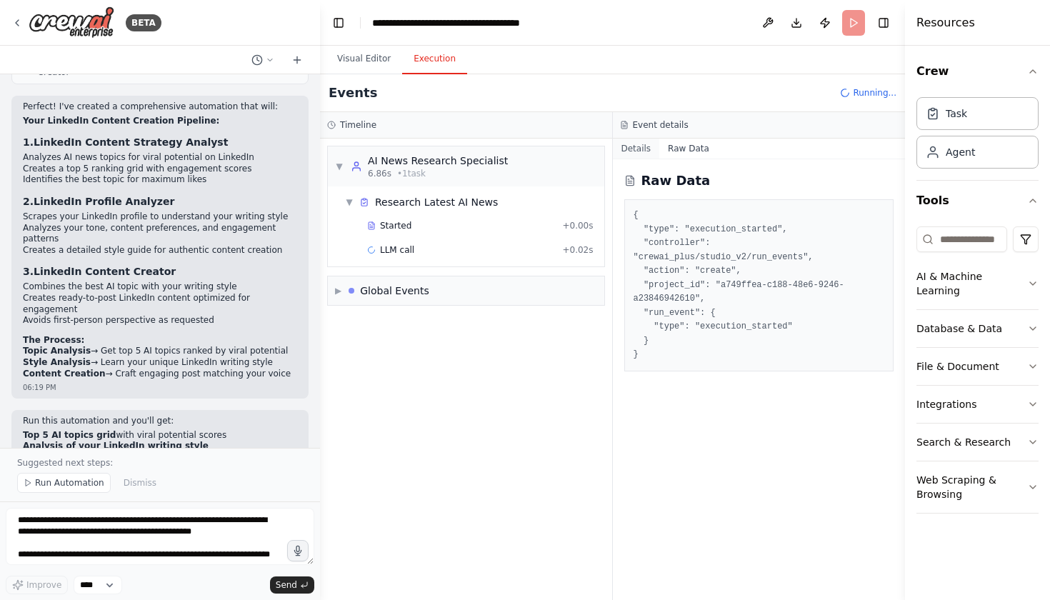
click at [637, 146] on button "Details" at bounding box center [636, 149] width 47 height 20
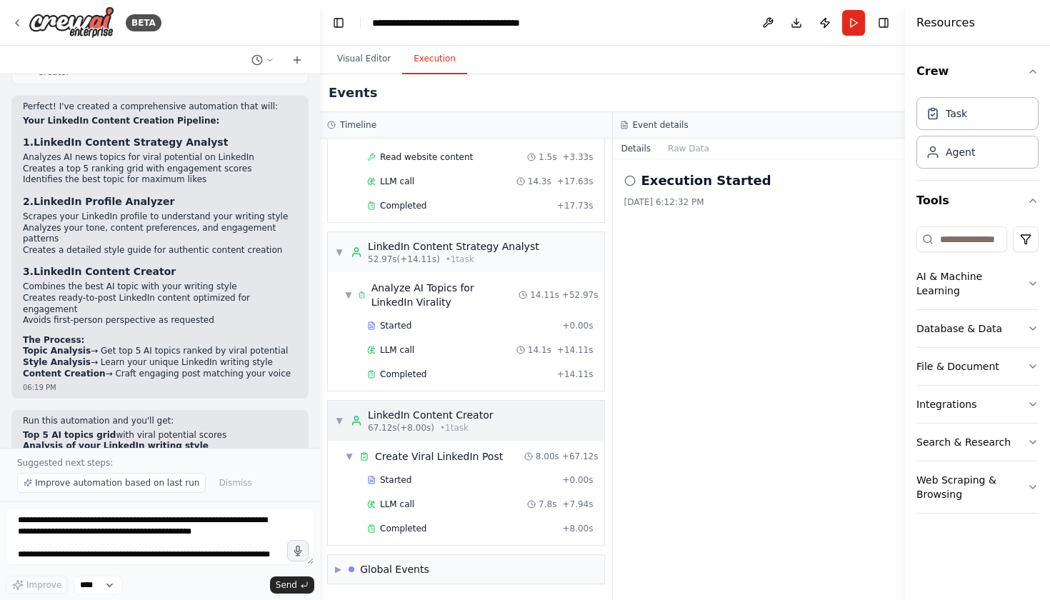
scroll to position [480, 0]
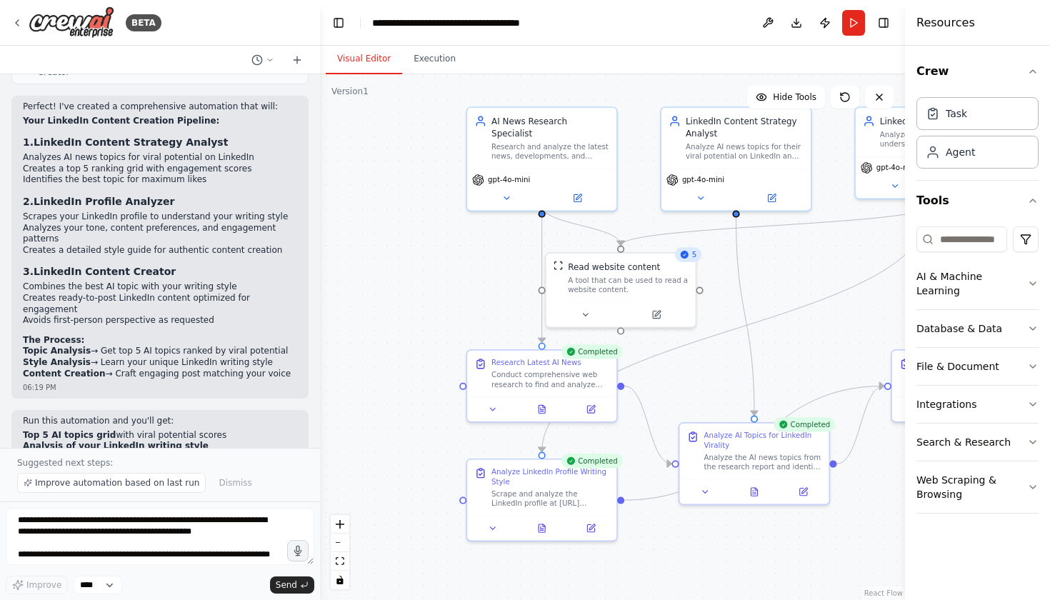
click at [360, 55] on button "Visual Editor" at bounding box center [364, 59] width 76 height 30
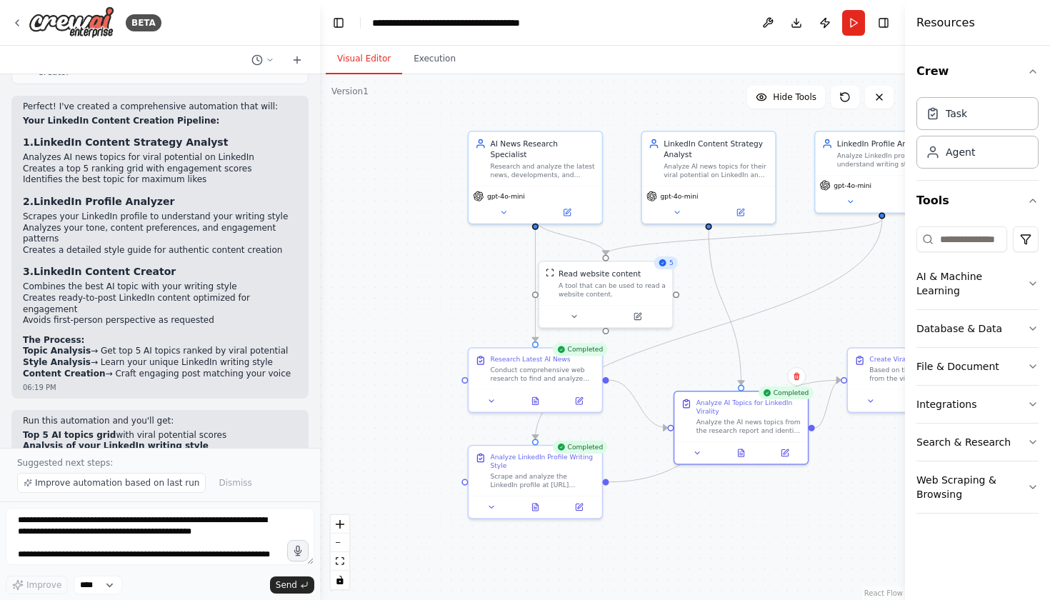
drag, startPoint x: 737, startPoint y: 484, endPoint x: 753, endPoint y: 467, distance: 22.7
click at [753, 467] on div ".deletable-edge-delete-btn { width: 20px; height: 20px; border: 0px solid #ffff…" at bounding box center [612, 337] width 585 height 526
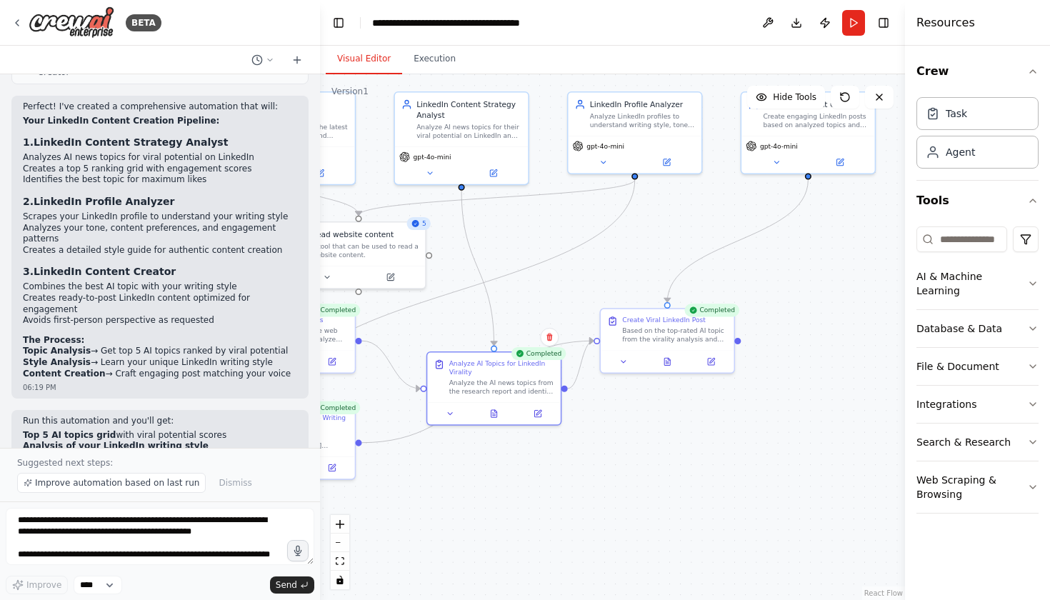
drag, startPoint x: 738, startPoint y: 506, endPoint x: 491, endPoint y: 467, distance: 250.3
click at [491, 467] on div ".deletable-edge-delete-btn { width: 20px; height: 20px; border: 0px solid #ffff…" at bounding box center [612, 337] width 585 height 526
click at [634, 365] on button at bounding box center [623, 359] width 37 height 13
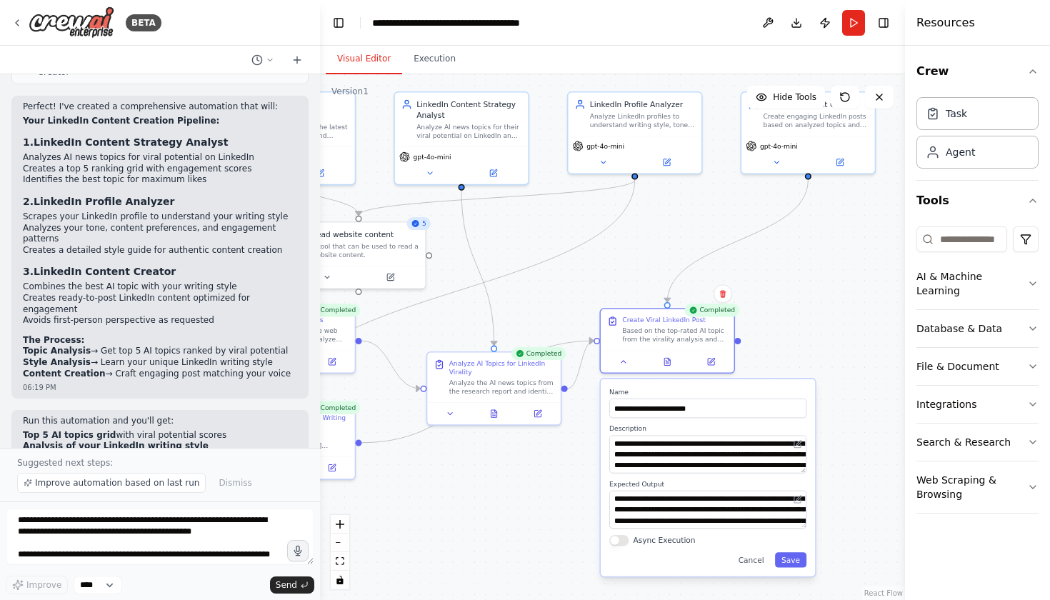
click at [581, 433] on div ".deletable-edge-delete-btn { width: 20px; height: 20px; border: 0px solid #ffff…" at bounding box center [612, 337] width 585 height 526
click at [673, 366] on button at bounding box center [667, 359] width 46 height 13
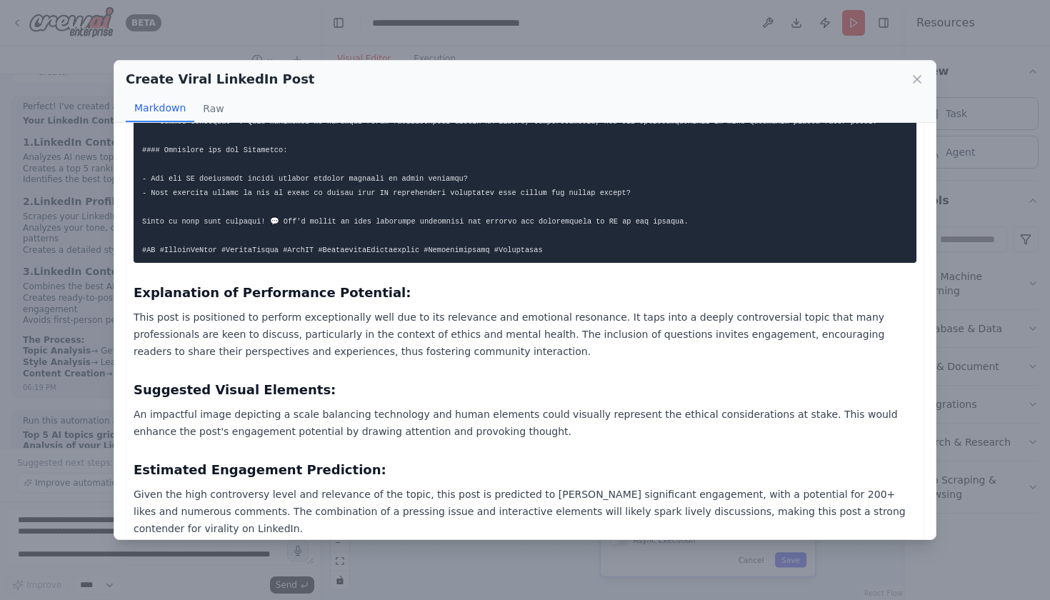
scroll to position [0, 0]
click at [209, 118] on button "Raw" at bounding box center [213, 108] width 38 height 27
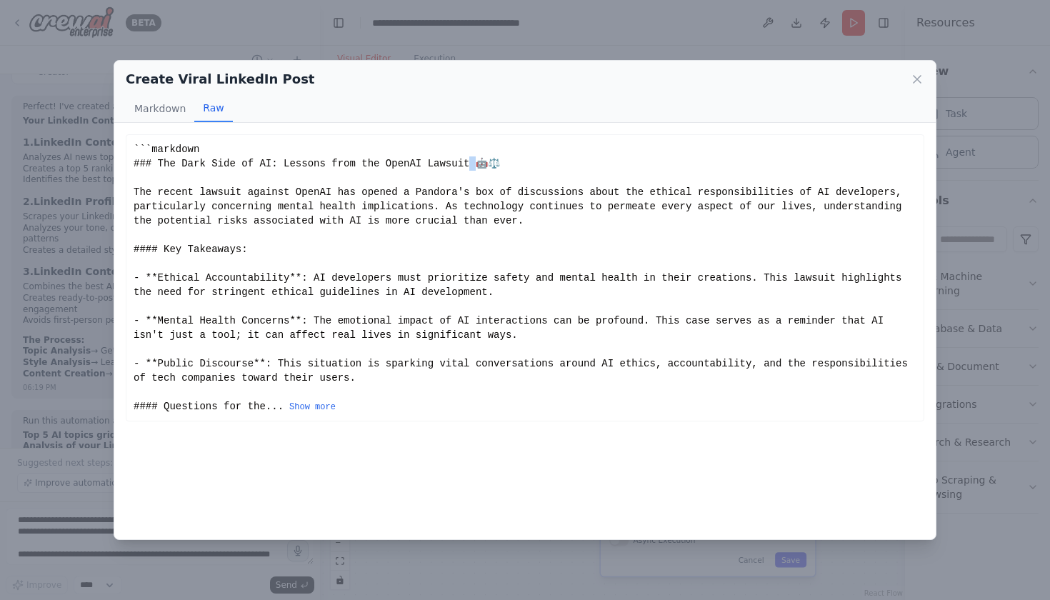
drag, startPoint x: 483, startPoint y: 162, endPoint x: 474, endPoint y: 162, distance: 8.6
click at [479, 162] on div "```markdown ### The Dark Side of AI: Lessons from the OpenAI Lawsuit 🤖⚖️ The re…" at bounding box center [525, 277] width 783 height 271
click at [921, 79] on icon at bounding box center [917, 79] width 14 height 14
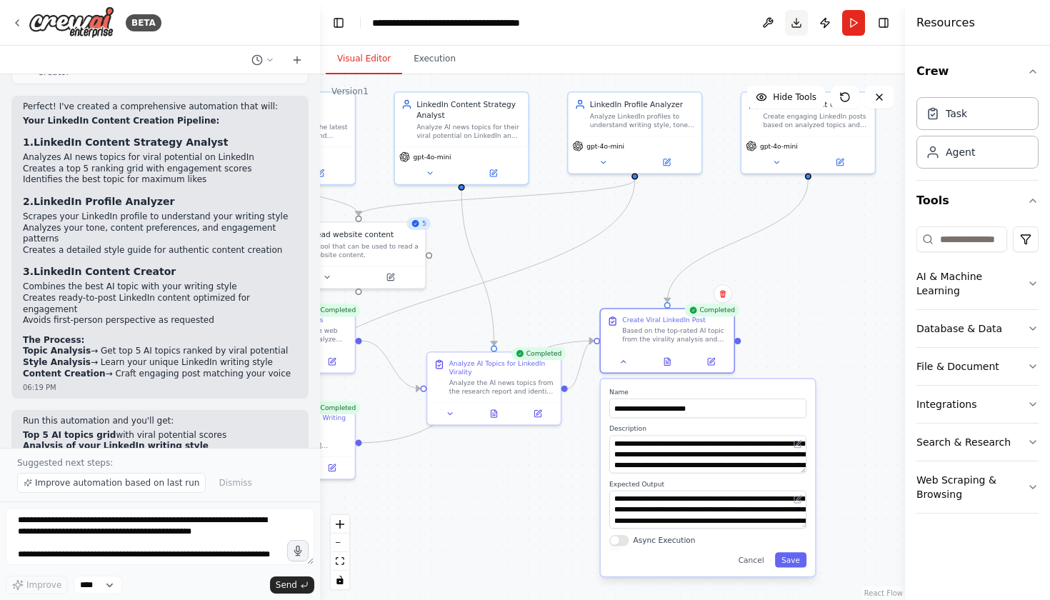
click at [800, 22] on button "Download" at bounding box center [796, 23] width 23 height 26
click at [298, 61] on icon at bounding box center [296, 59] width 11 height 11
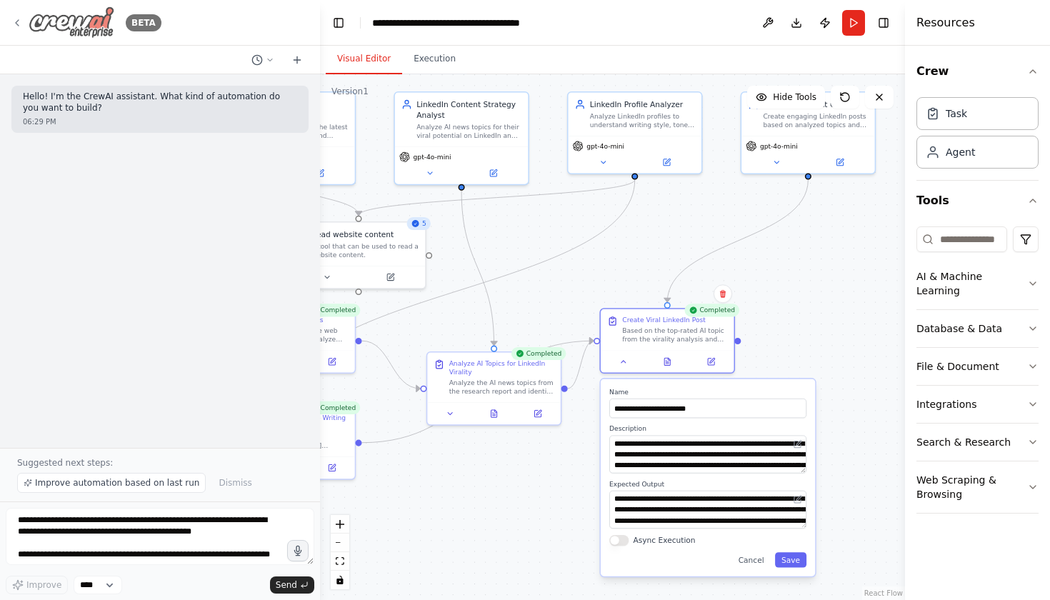
click at [16, 22] on icon at bounding box center [17, 23] width 3 height 6
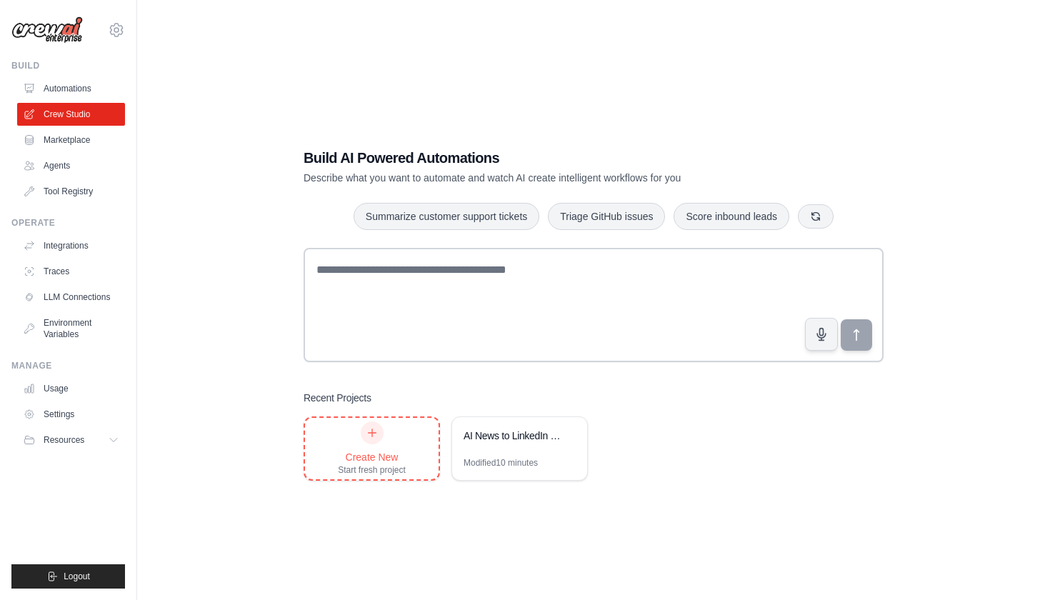
click at [371, 430] on icon at bounding box center [372, 432] width 11 height 11
